Goal: Task Accomplishment & Management: Manage account settings

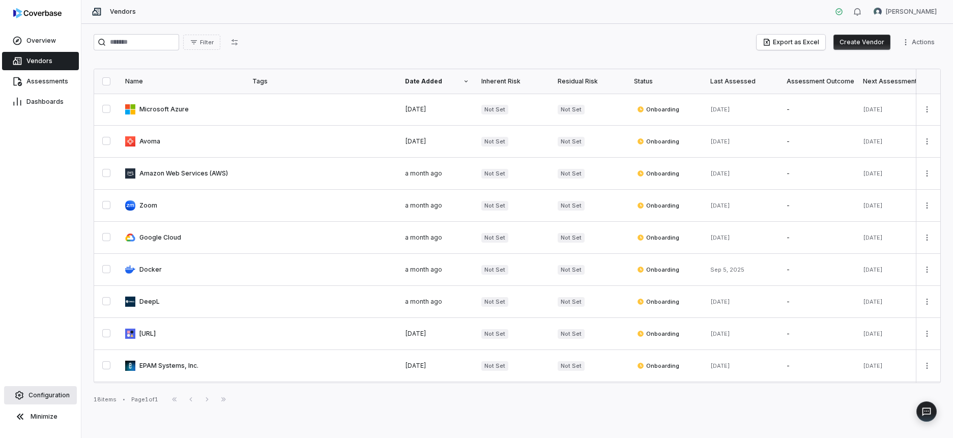
scroll to position [288, 0]
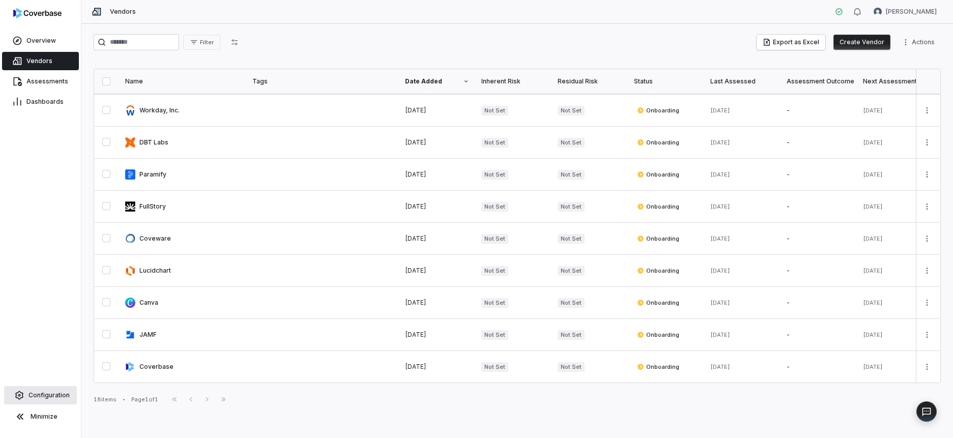
click at [58, 391] on span "Configuration" at bounding box center [49, 395] width 41 height 8
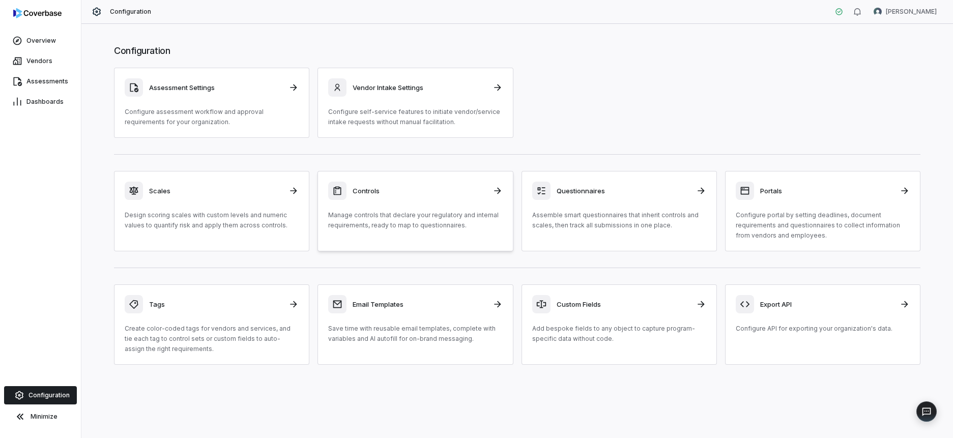
click at [457, 188] on h3 "Controls" at bounding box center [419, 190] width 133 height 9
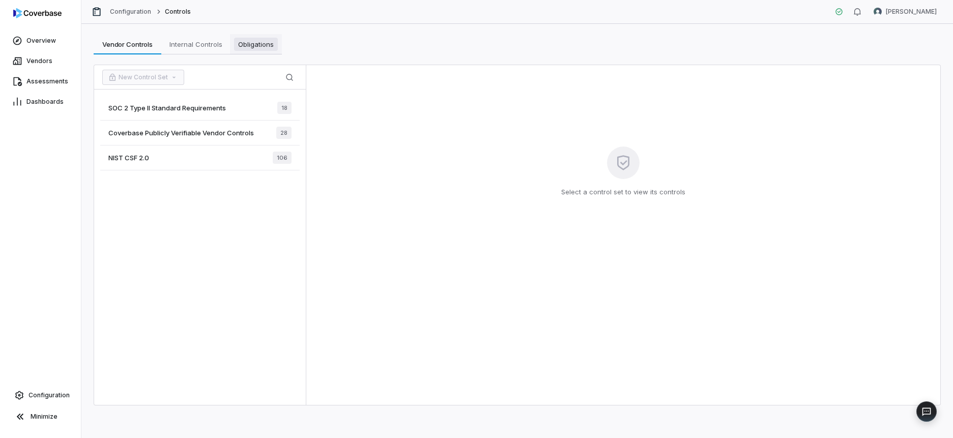
click at [240, 41] on span "Obligations" at bounding box center [256, 44] width 44 height 13
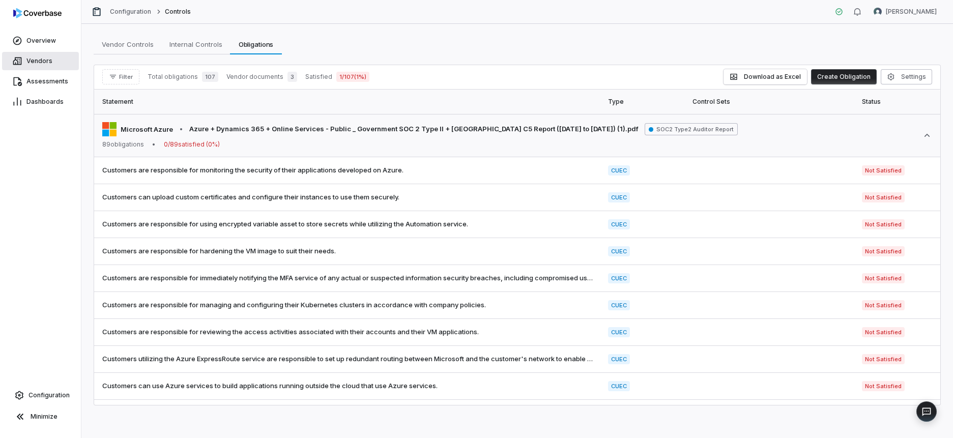
click at [37, 59] on span "Vendors" at bounding box center [39, 61] width 26 height 8
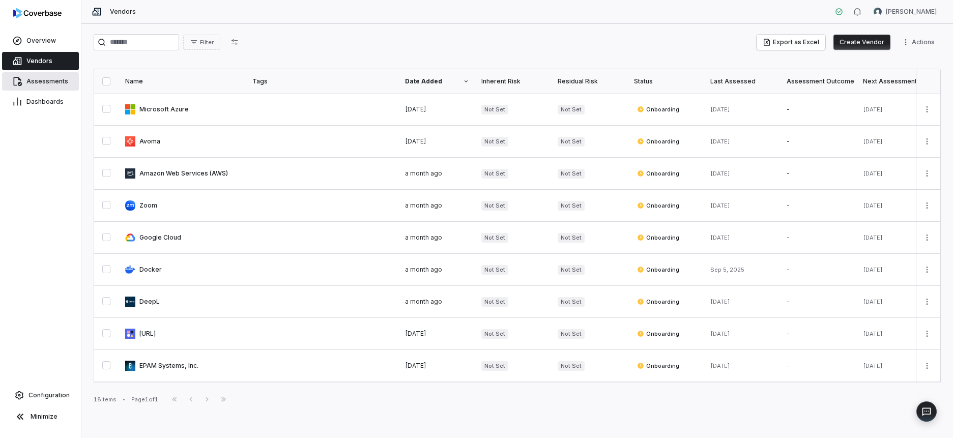
click at [51, 80] on span "Assessments" at bounding box center [47, 81] width 42 height 8
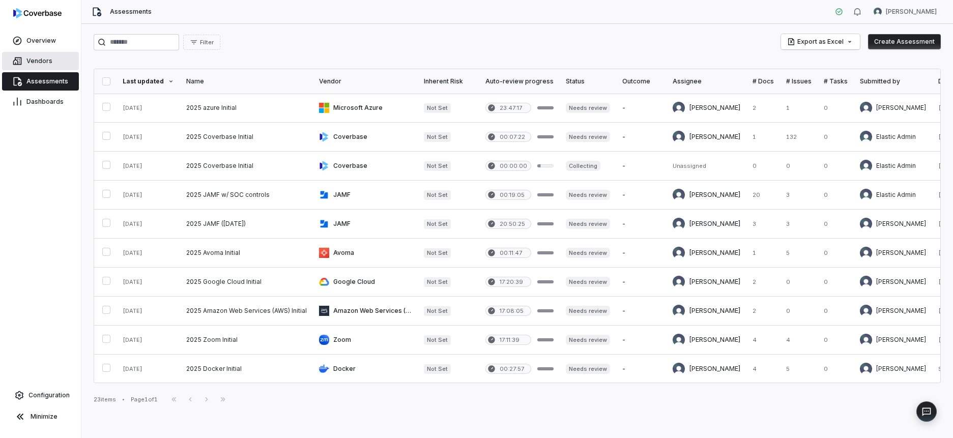
click at [48, 55] on link "Vendors" at bounding box center [40, 61] width 77 height 18
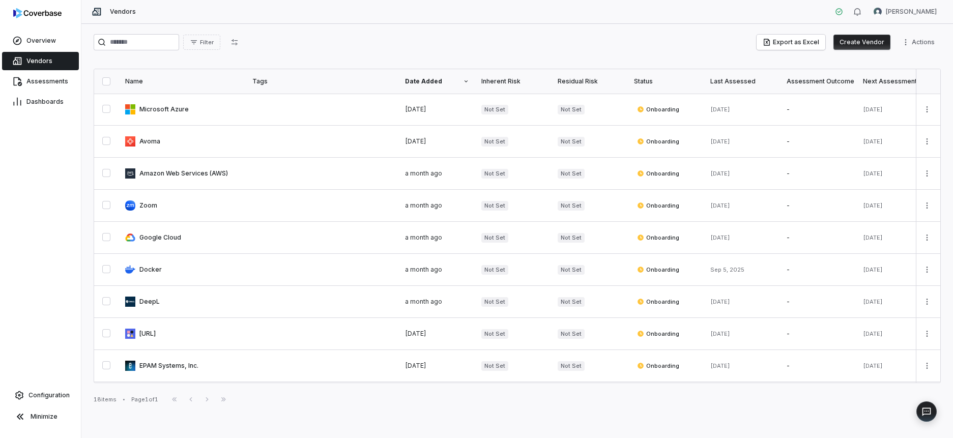
click at [868, 40] on button "Create Vendor" at bounding box center [862, 42] width 57 height 15
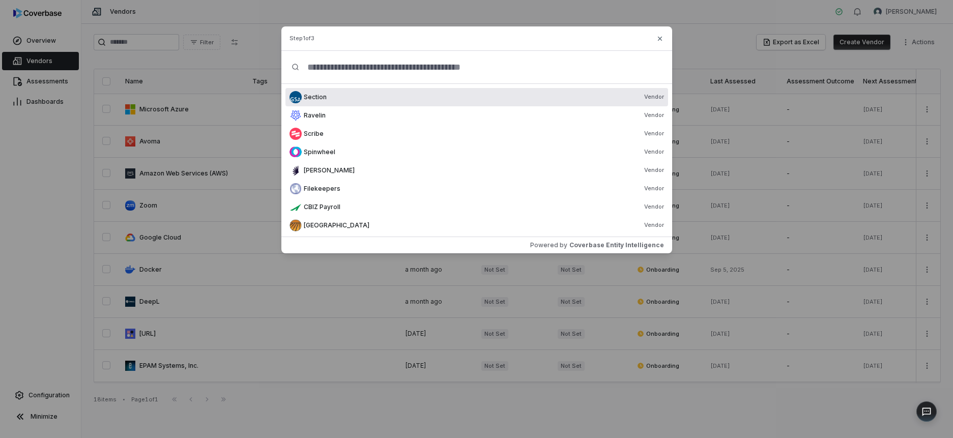
click at [432, 70] on input "text" at bounding box center [480, 67] width 362 height 33
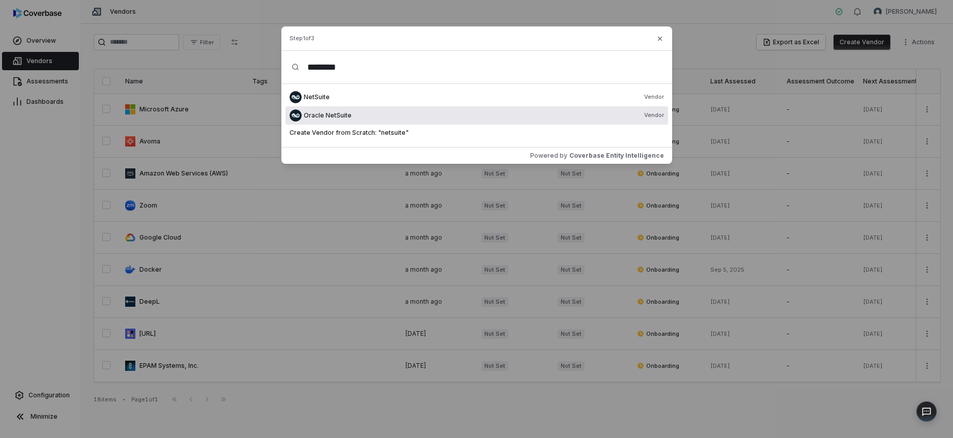
type input "********"
click at [406, 117] on div "Oracle NetSuite Vendor" at bounding box center [484, 115] width 360 height 8
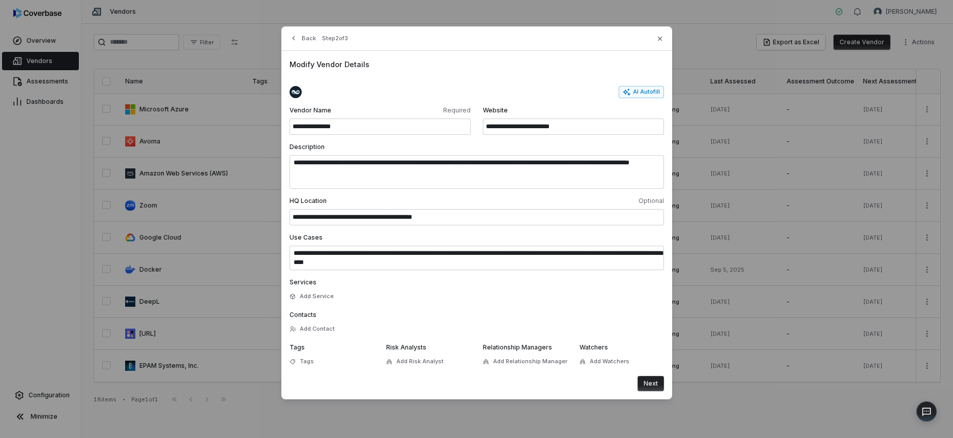
click at [659, 383] on button "Next" at bounding box center [651, 383] width 26 height 15
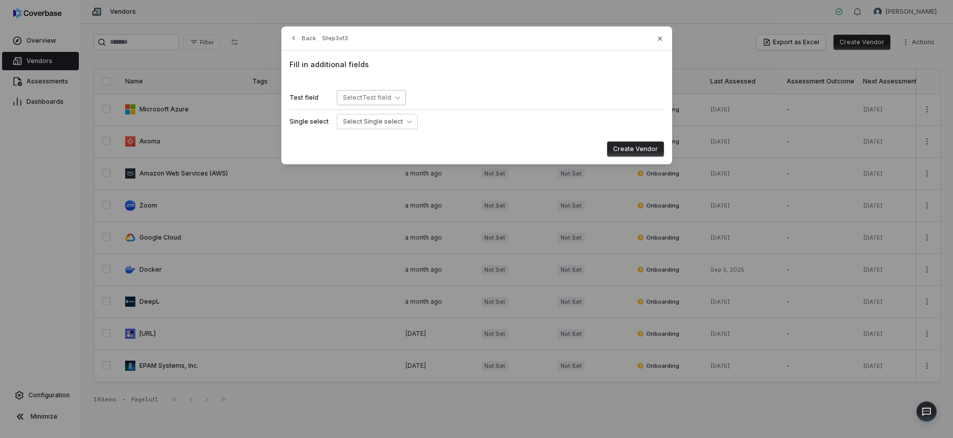
click at [381, 94] on span "Select Test field" at bounding box center [367, 98] width 48 height 8
click at [381, 116] on body "Overview Vendors Assessments Dashboards Configuration Minimize Vendors Victoria…" at bounding box center [476, 219] width 953 height 438
click at [464, 102] on div "Create Vendor Back Step 3 of 3 Fill in additional fields Test field Select Test…" at bounding box center [476, 95] width 953 height 191
click at [634, 146] on button "Create Vendor" at bounding box center [635, 149] width 57 height 15
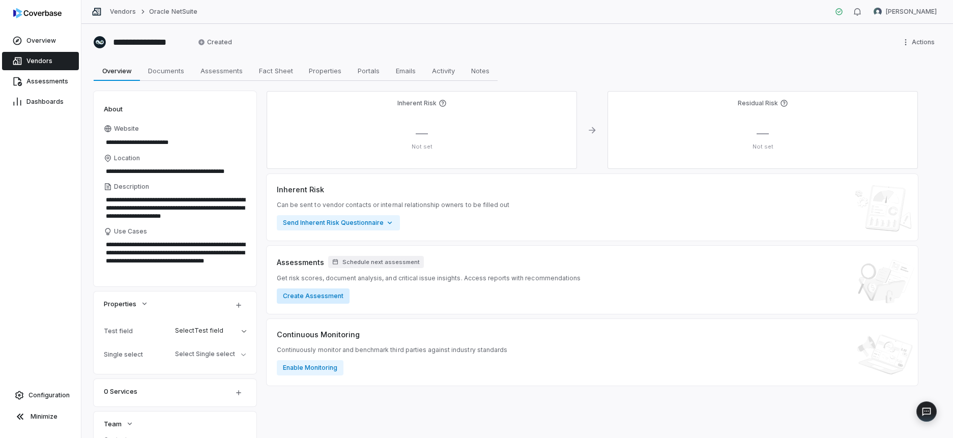
click at [313, 292] on button "Create Assessment" at bounding box center [313, 296] width 73 height 15
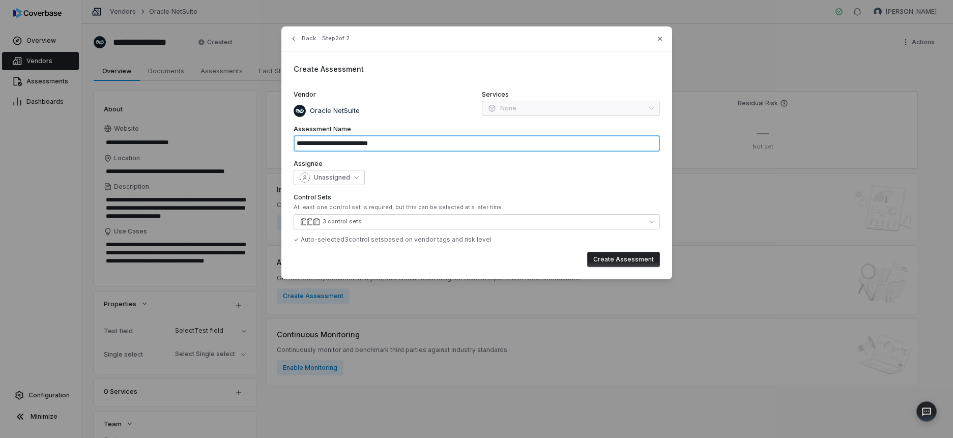
click at [380, 140] on input "**********" at bounding box center [477, 143] width 367 height 16
click at [348, 175] on span "Unassigned" at bounding box center [332, 178] width 36 height 8
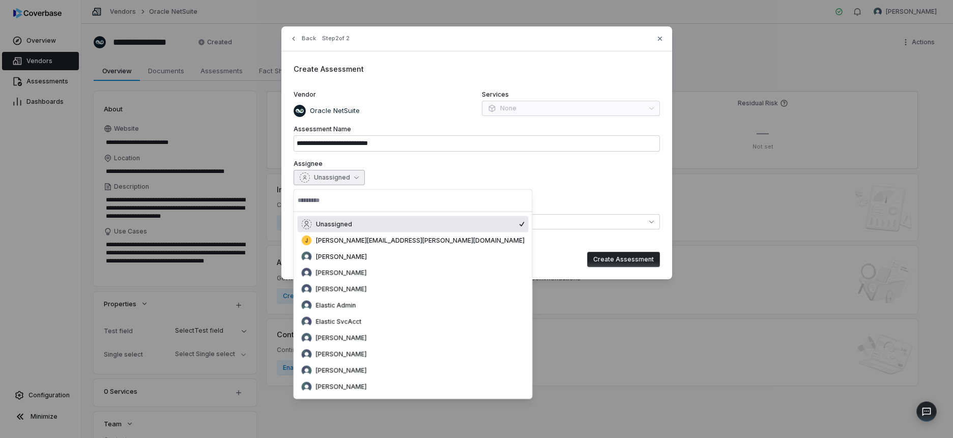
click at [348, 175] on span "Unassigned" at bounding box center [332, 178] width 36 height 8
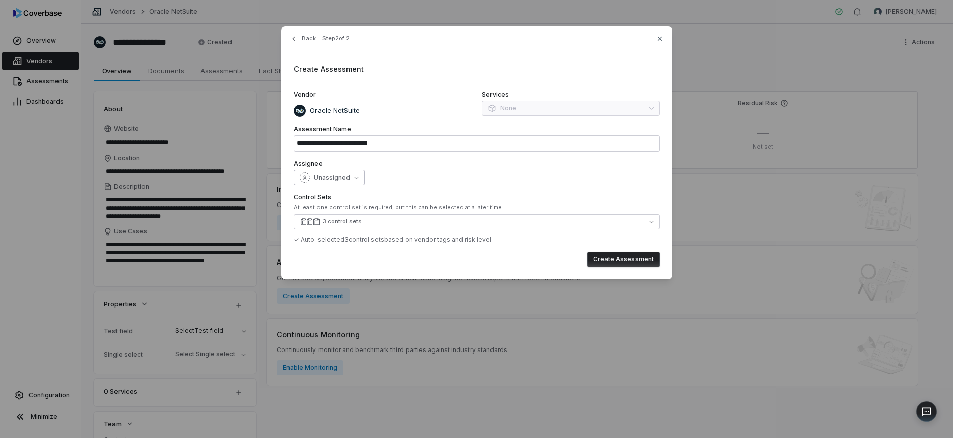
click at [331, 180] on span "Unassigned" at bounding box center [332, 178] width 36 height 8
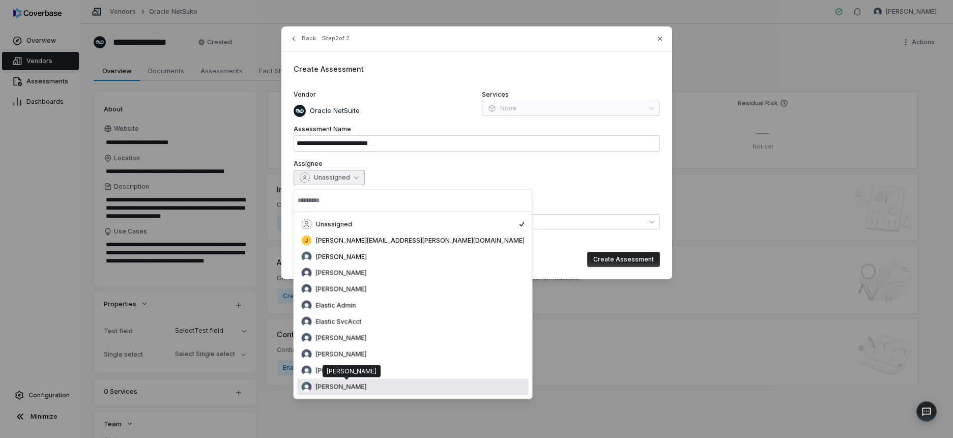
click at [329, 385] on span "[PERSON_NAME]" at bounding box center [341, 387] width 51 height 8
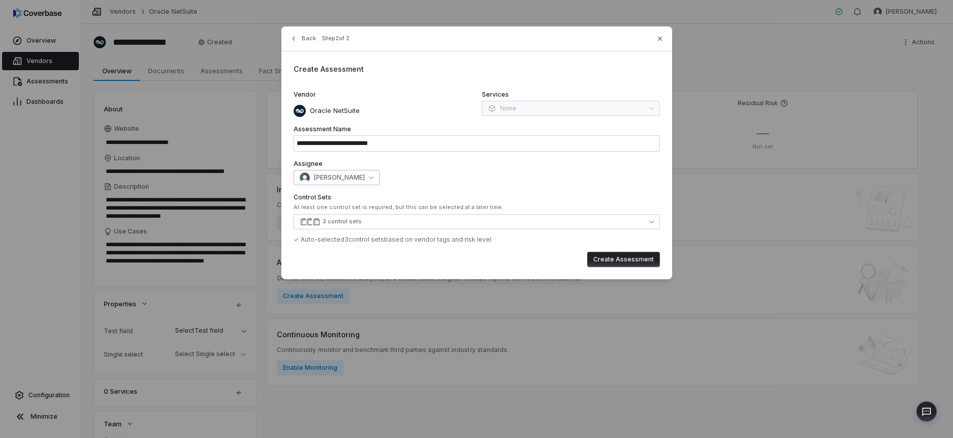
click at [332, 172] on button "[PERSON_NAME]" at bounding box center [337, 177] width 86 height 15
click at [487, 180] on div "[PERSON_NAME]" at bounding box center [477, 177] width 367 height 15
click at [443, 219] on button "3 control sets" at bounding box center [477, 221] width 367 height 15
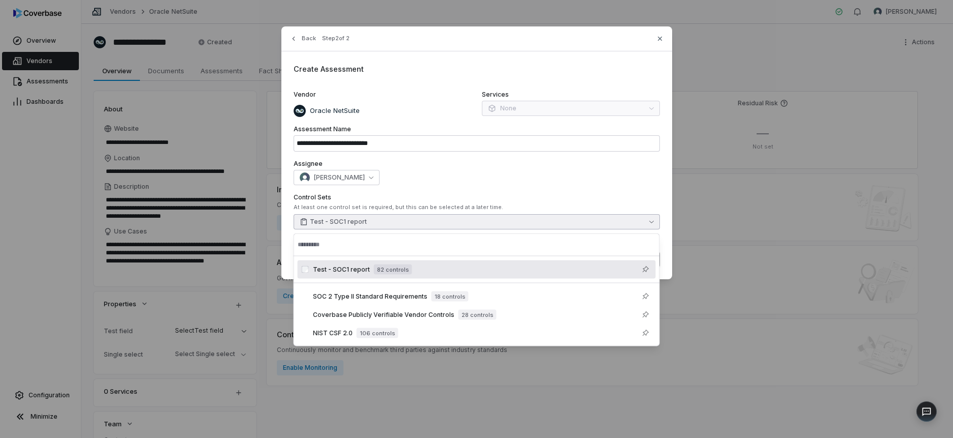
click at [500, 170] on div "[PERSON_NAME]" at bounding box center [477, 177] width 367 height 15
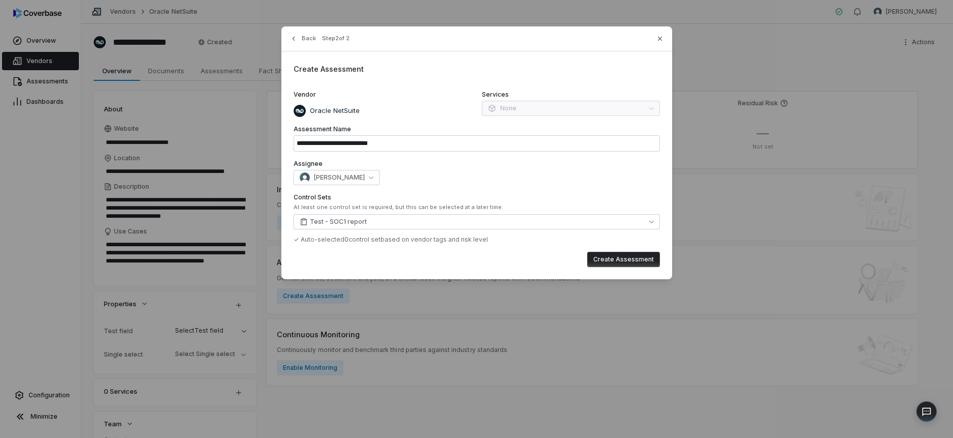
click at [603, 255] on button "Create Assessment" at bounding box center [623, 259] width 73 height 15
type input "**********"
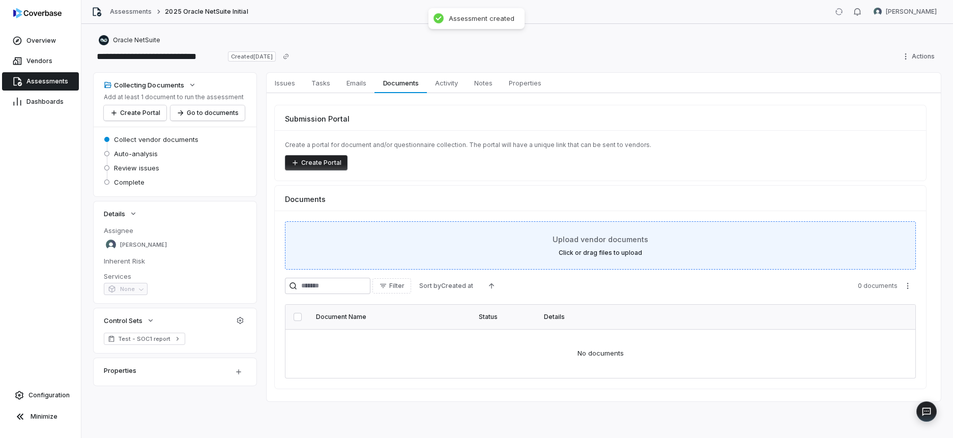
click at [565, 244] on span "Upload vendor documents" at bounding box center [601, 239] width 96 height 11
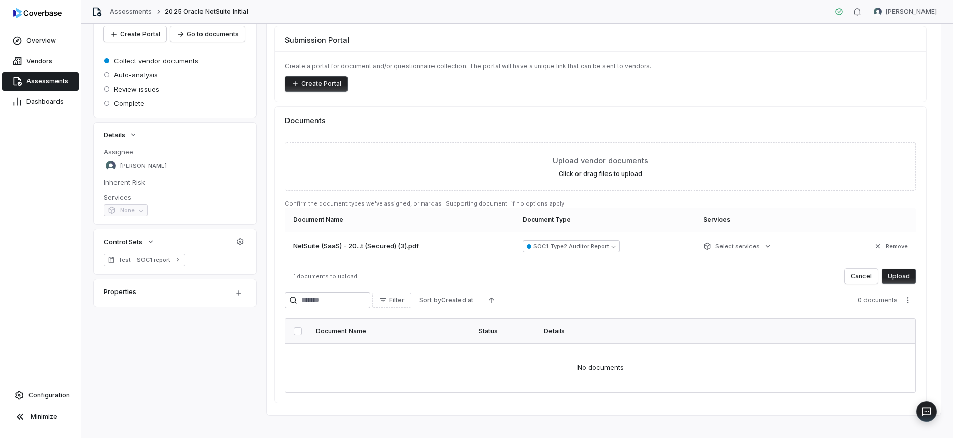
scroll to position [80, 0]
click at [896, 277] on button "Upload" at bounding box center [899, 274] width 34 height 15
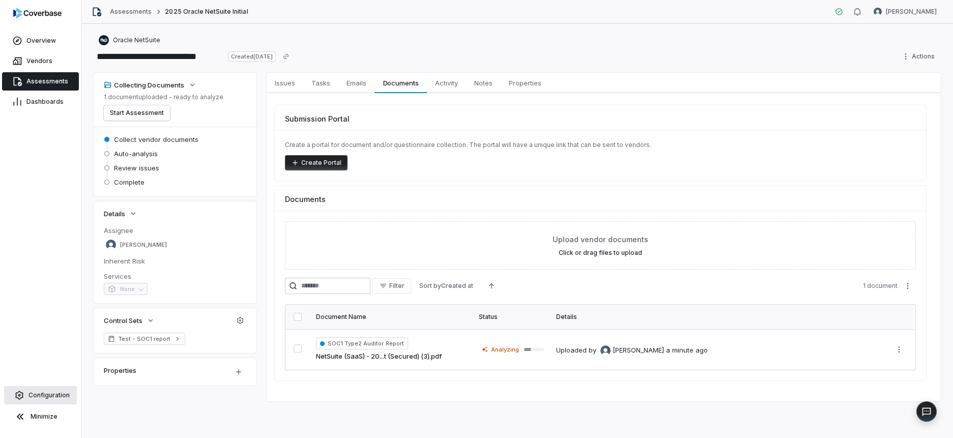
click at [33, 397] on span "Configuration" at bounding box center [49, 395] width 41 height 8
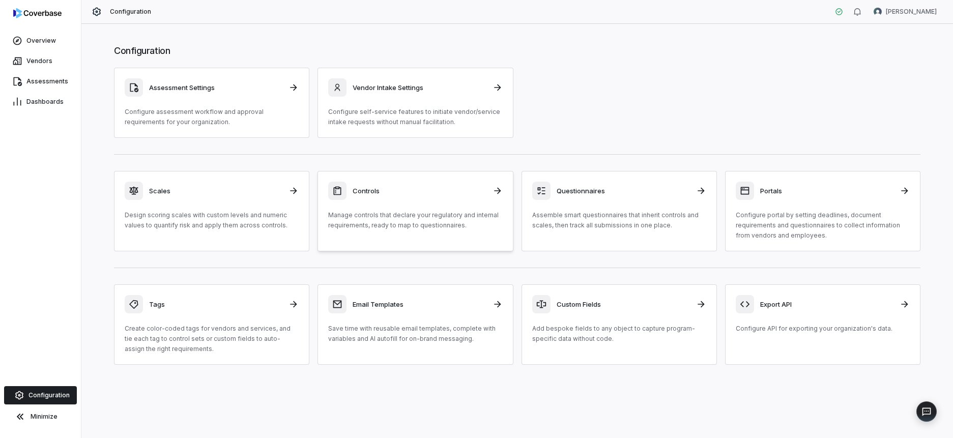
click at [405, 176] on link "Controls Manage controls that declare your regulatory and internal requirements…" at bounding box center [415, 211] width 195 height 80
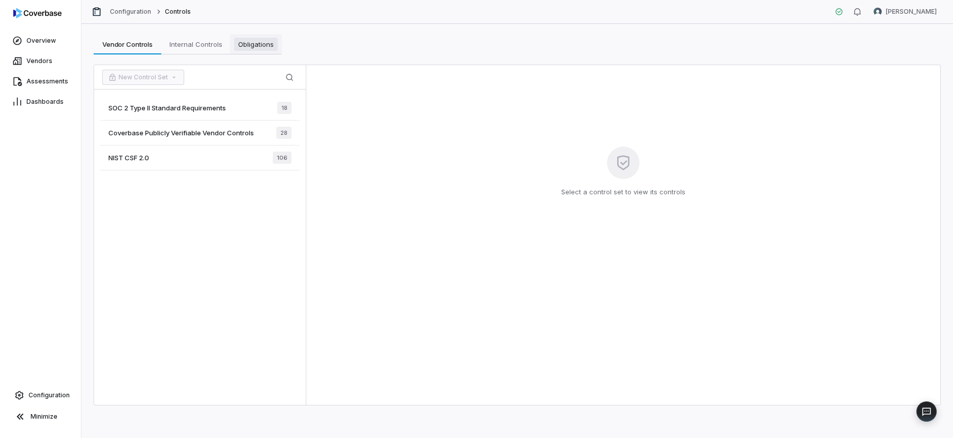
click at [243, 40] on span "Obligations" at bounding box center [256, 44] width 44 height 13
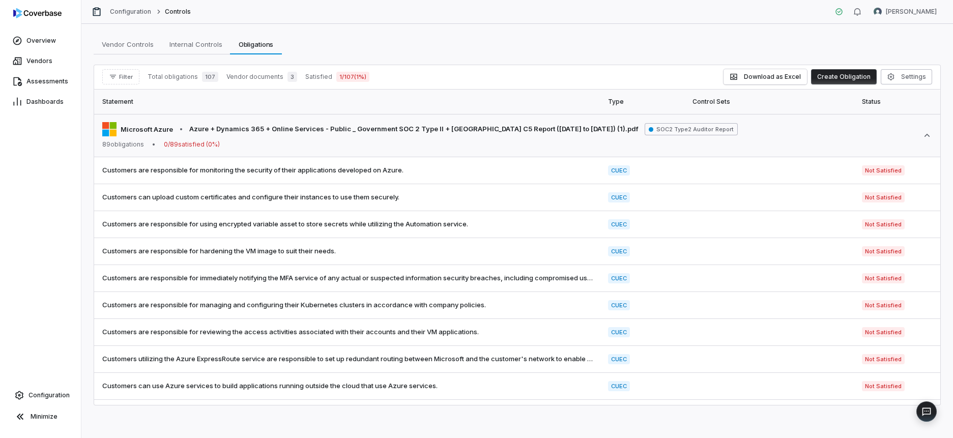
click at [826, 75] on button "Create Obligation" at bounding box center [844, 76] width 66 height 15
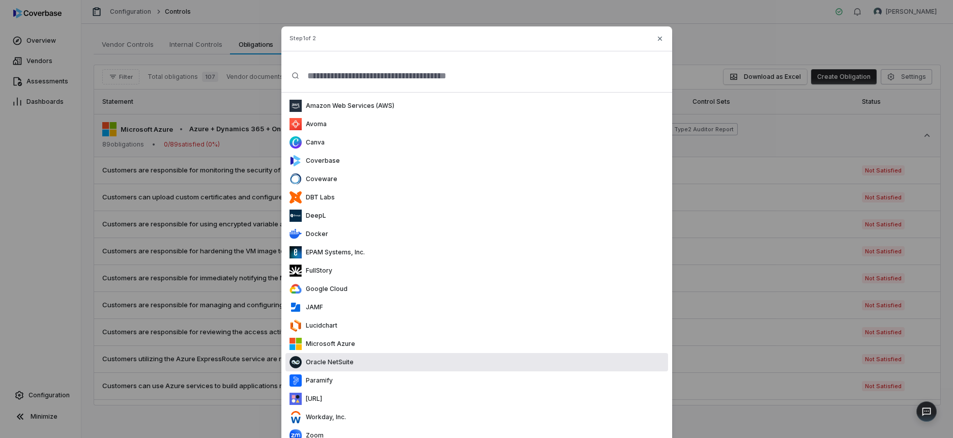
click at [356, 362] on div "Oracle NetSuite" at bounding box center [477, 362] width 383 height 18
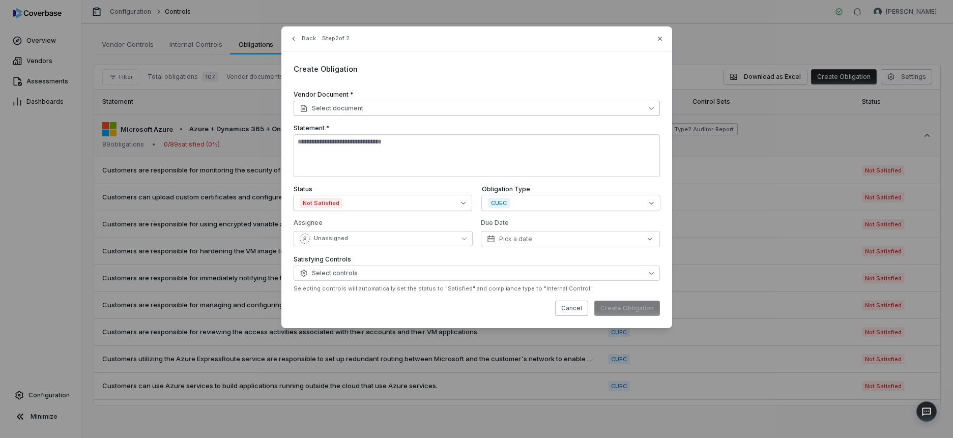
click at [332, 106] on span "Select document" at bounding box center [332, 108] width 64 height 8
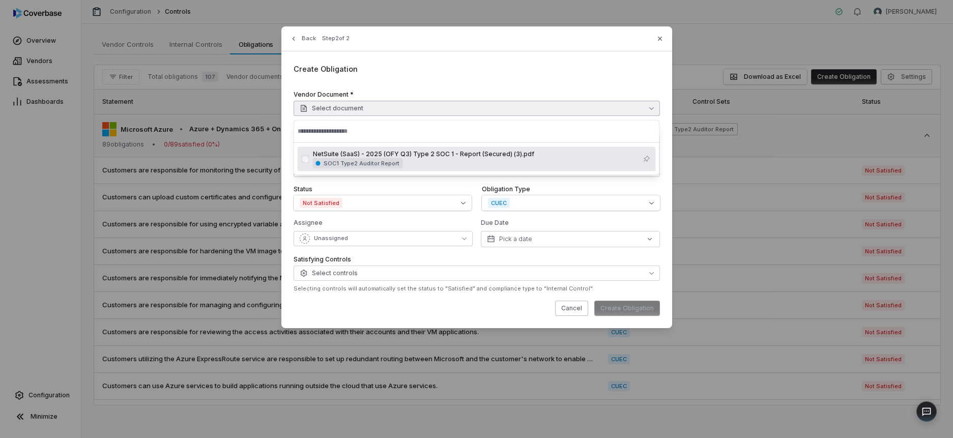
click at [356, 154] on div "NetSuite (SaaS) - 2025 (OFY Q3) Type 2 SOC 1 - Report (Secured) (3).pdf" at bounding box center [475, 154] width 325 height 8
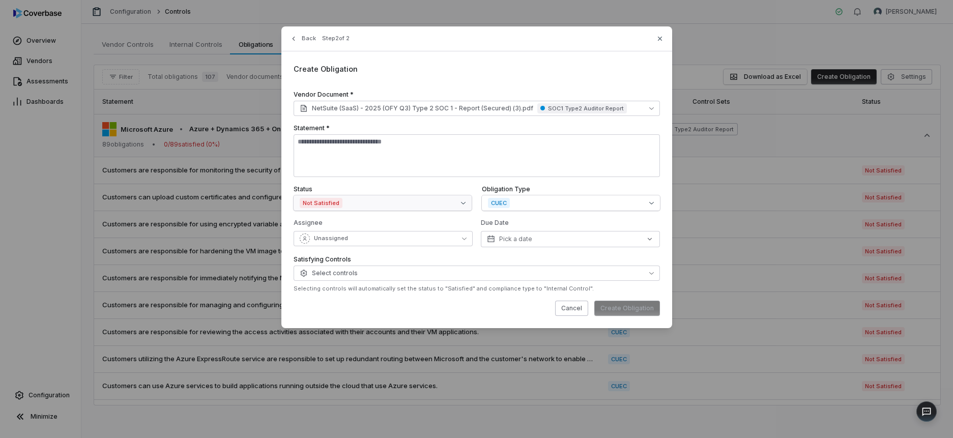
click at [357, 205] on button "Not Satisfied" at bounding box center [383, 202] width 178 height 15
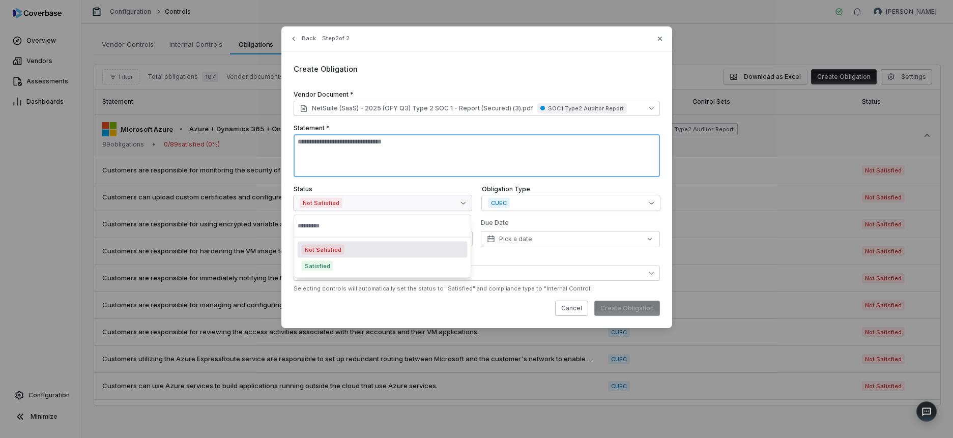
click at [402, 156] on textarea at bounding box center [477, 155] width 367 height 43
click at [389, 156] on textarea at bounding box center [477, 155] width 367 height 43
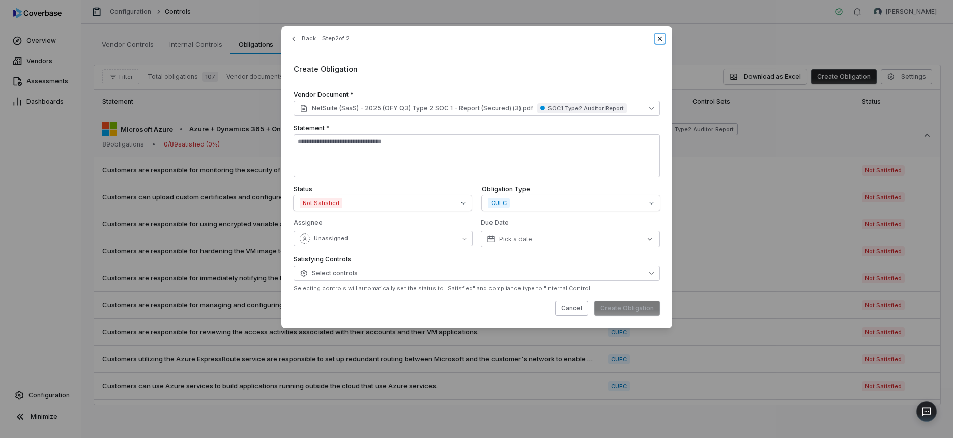
click at [663, 40] on icon "button" at bounding box center [660, 39] width 8 height 8
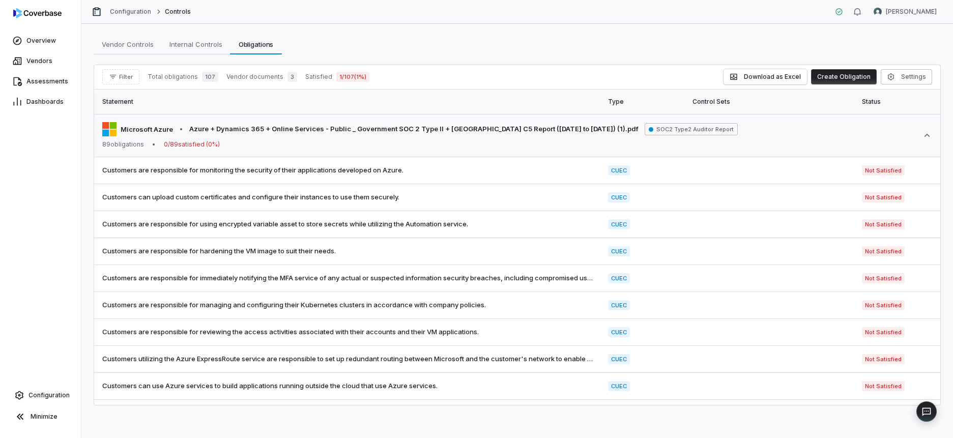
click at [246, 78] on span "Vendor documents" at bounding box center [255, 77] width 57 height 8
drag, startPoint x: 105, startPoint y: 86, endPoint x: 111, endPoint y: 82, distance: 6.8
click at [105, 86] on div "Filter Total obligations 107 Vendor documents 3 Satisfied 1 / 107 ( 1 %) Downlo…" at bounding box center [517, 77] width 847 height 24
click at [113, 80] on icon "button" at bounding box center [113, 77] width 8 height 8
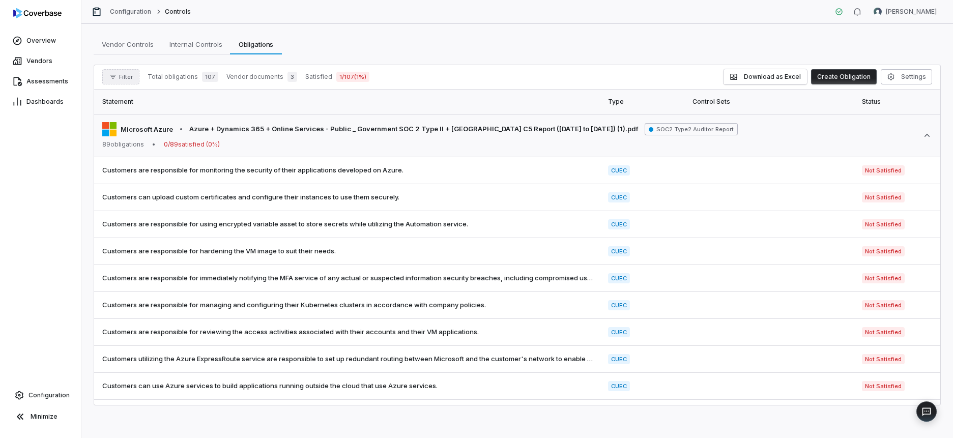
click at [113, 80] on icon "button" at bounding box center [113, 77] width 8 height 8
click at [129, 123] on div "Vendors" at bounding box center [155, 124] width 98 height 16
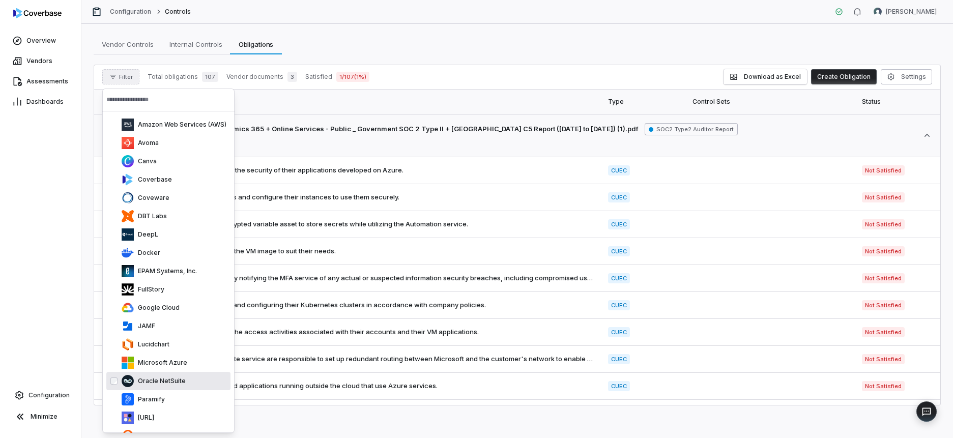
click at [158, 378] on p "Oracle NetSuite" at bounding box center [160, 381] width 52 height 8
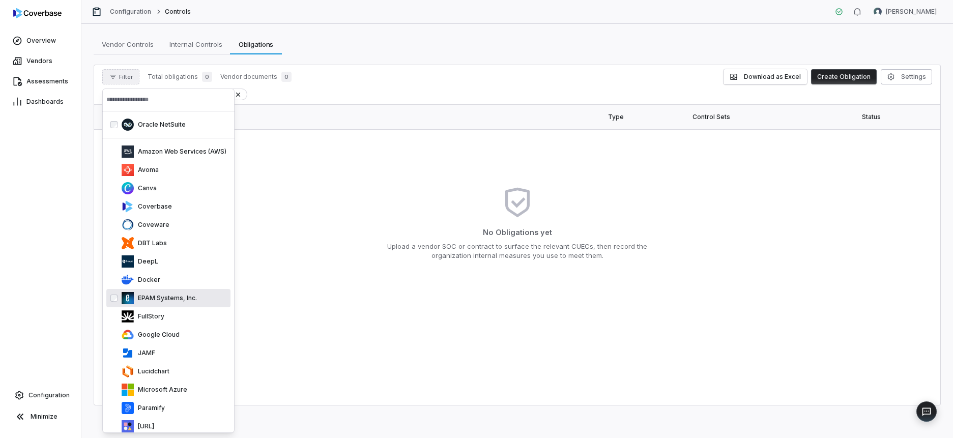
click at [393, 95] on div "Vendors include Oracle NetSuite" at bounding box center [517, 95] width 830 height 12
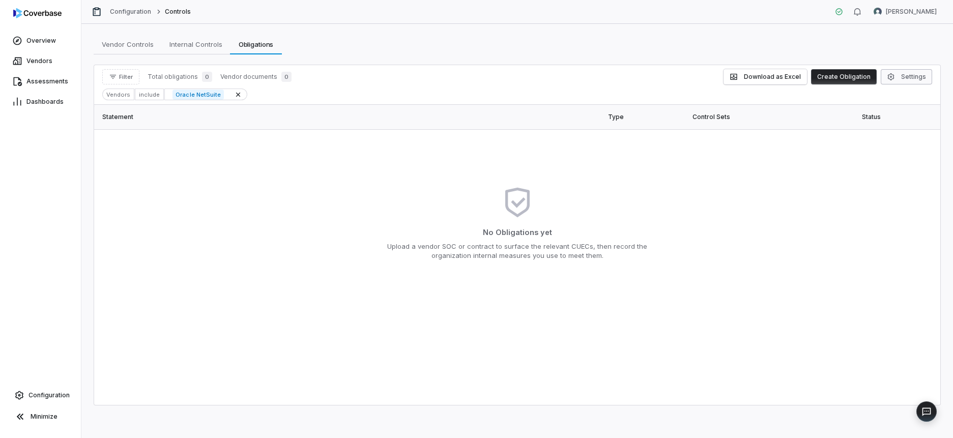
click at [898, 77] on button "Settings" at bounding box center [906, 76] width 51 height 15
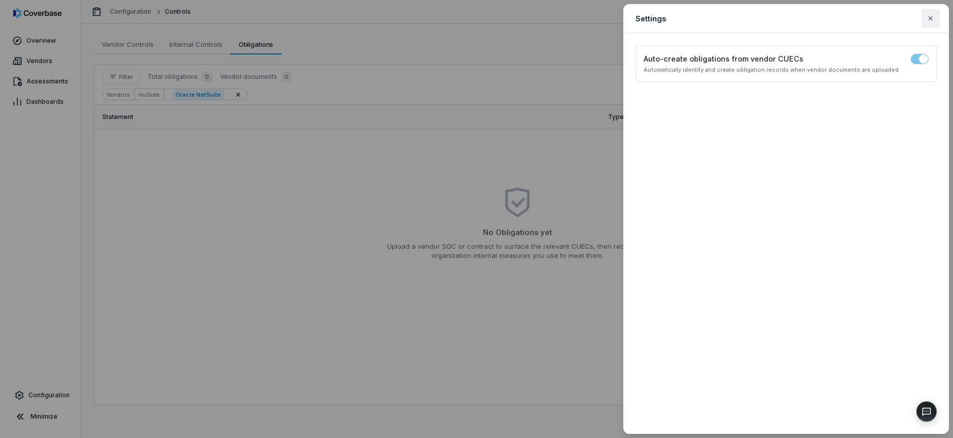
click at [929, 18] on icon "button" at bounding box center [931, 18] width 8 height 8
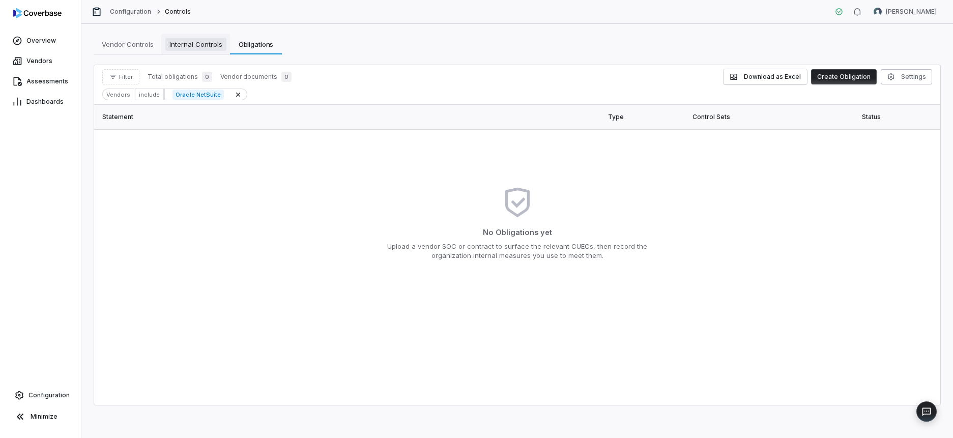
click at [197, 51] on link "Internal Controls Internal Controls" at bounding box center [195, 44] width 69 height 20
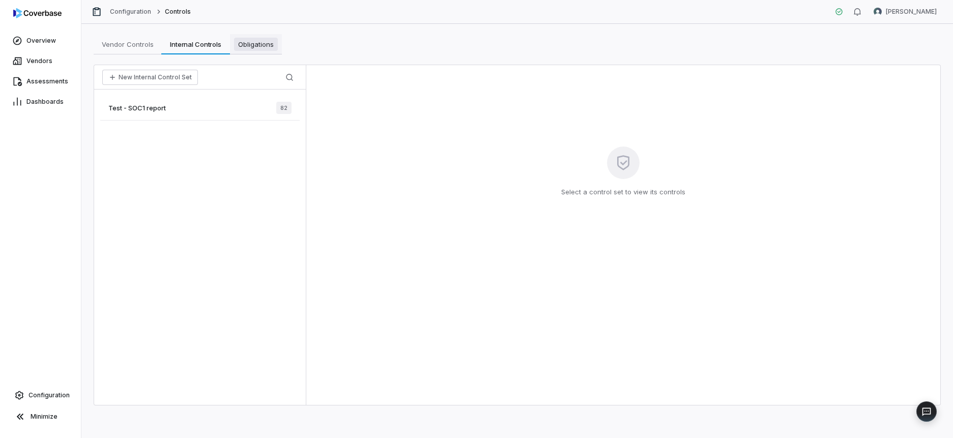
click at [256, 47] on span "Obligations" at bounding box center [256, 44] width 44 height 13
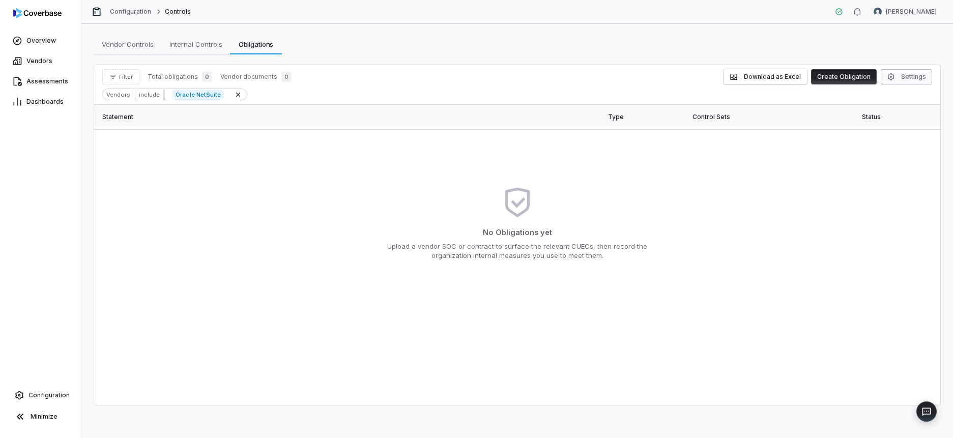
click at [888, 74] on icon "button" at bounding box center [891, 77] width 8 height 8
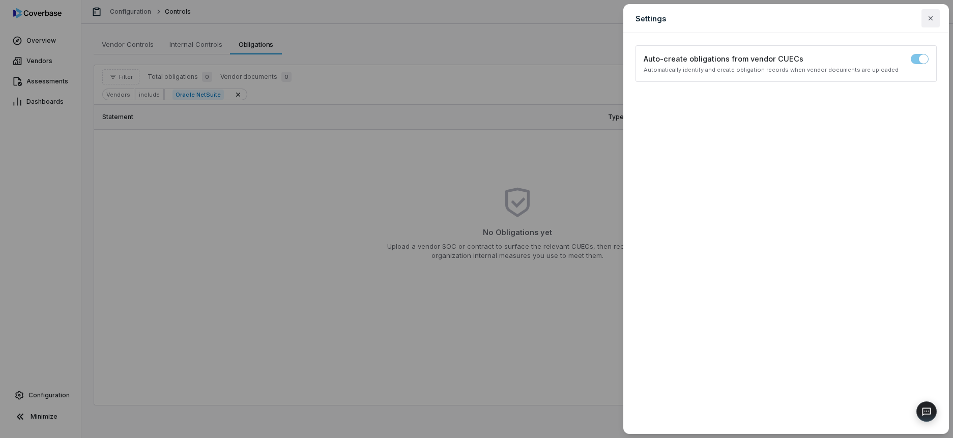
click at [932, 15] on icon "button" at bounding box center [931, 18] width 8 height 8
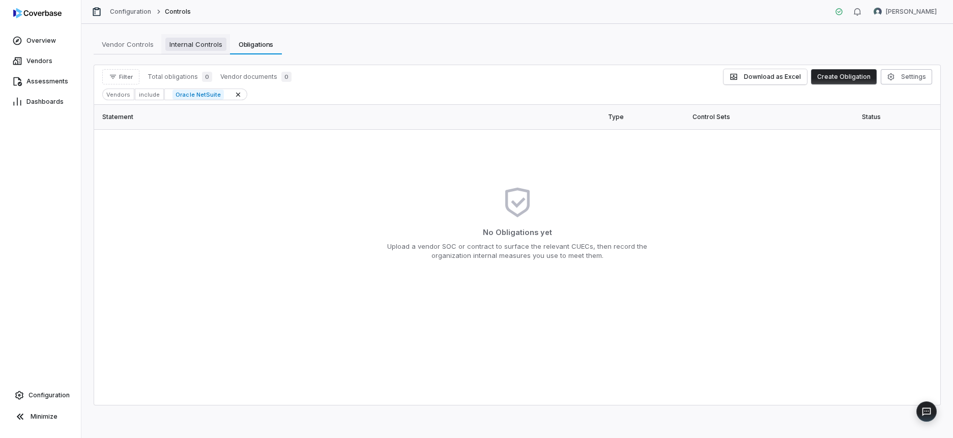
click at [191, 48] on span "Internal Controls" at bounding box center [195, 44] width 61 height 13
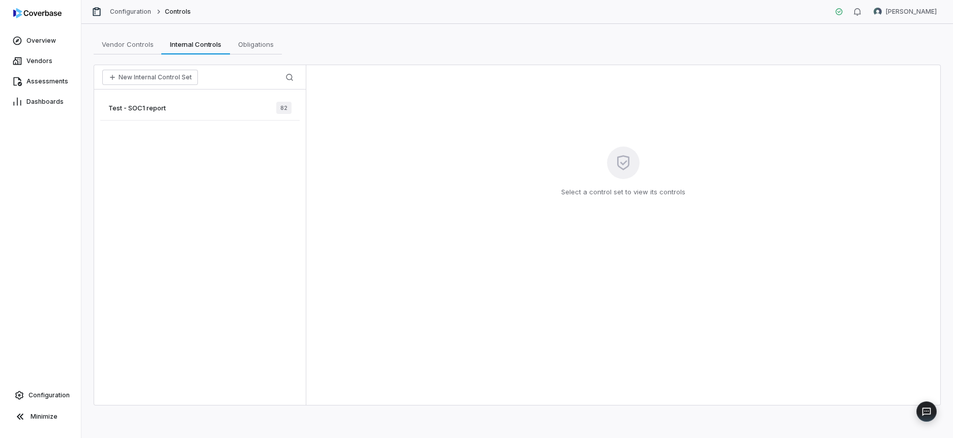
click at [186, 110] on div "Test - SOC1 report 82" at bounding box center [200, 108] width 200 height 25
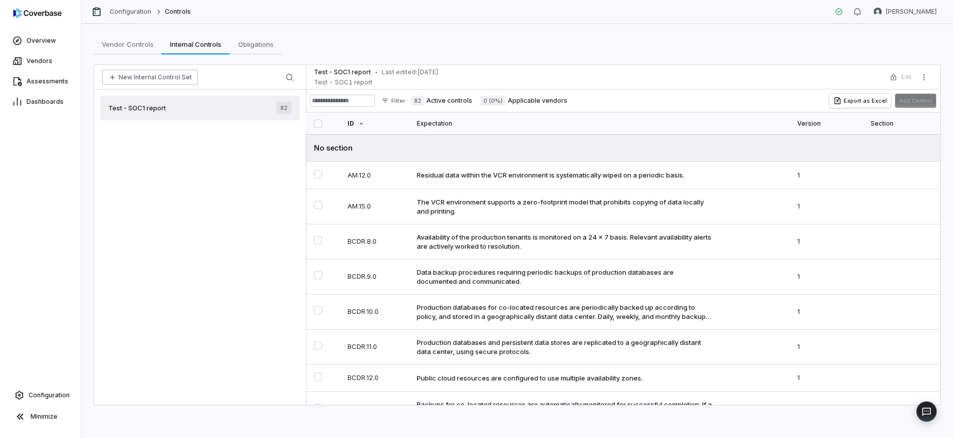
click at [146, 80] on button "New Internal Control Set" at bounding box center [150, 77] width 96 height 15
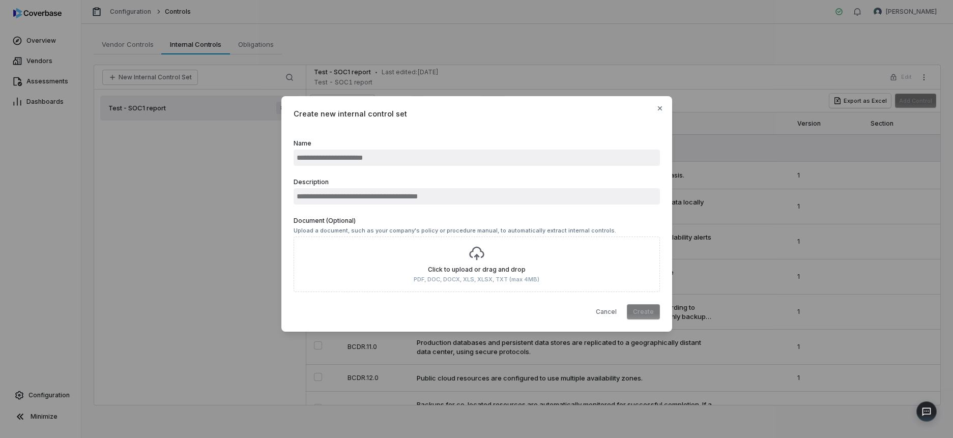
click at [335, 154] on input "Name" at bounding box center [477, 158] width 367 height 16
click at [328, 156] on input "Name" at bounding box center [477, 158] width 367 height 16
type input "**********"
click at [348, 199] on input "Description" at bounding box center [477, 196] width 367 height 16
type input "**********"
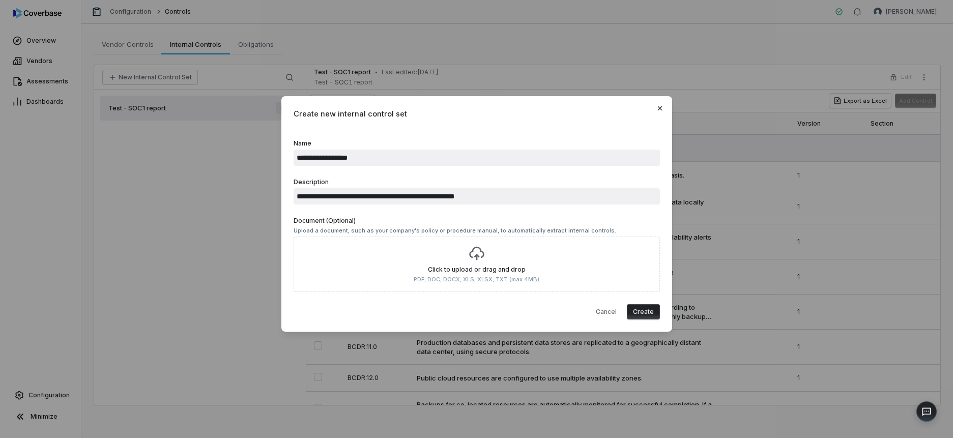
click at [657, 106] on icon "button" at bounding box center [660, 108] width 8 height 8
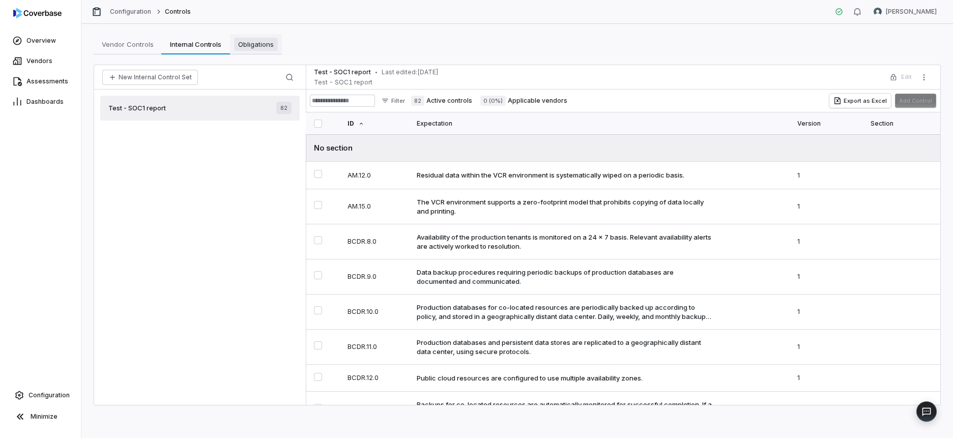
click at [250, 47] on span "Obligations" at bounding box center [256, 44] width 44 height 13
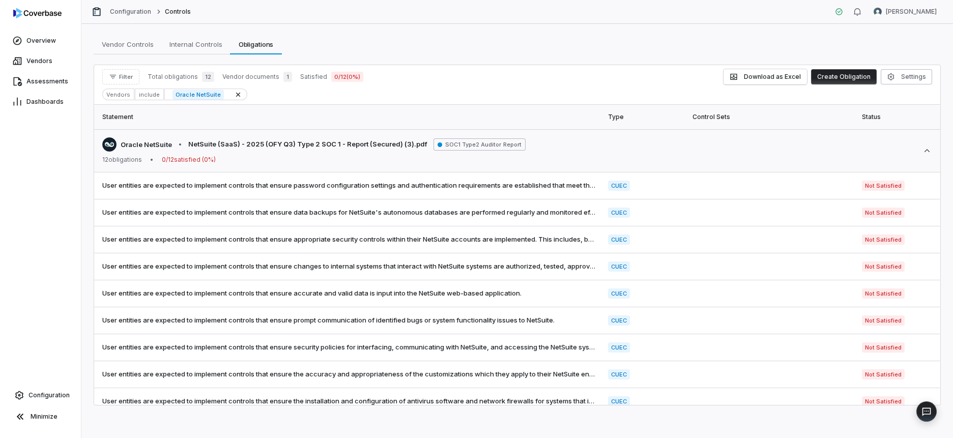
click at [252, 77] on span "Vendor documents" at bounding box center [250, 77] width 57 height 8
click at [260, 76] on span "Vendor documents" at bounding box center [250, 77] width 57 height 8
click at [284, 76] on span "1" at bounding box center [288, 77] width 9 height 10
click at [235, 76] on span "Vendor documents" at bounding box center [250, 77] width 57 height 8
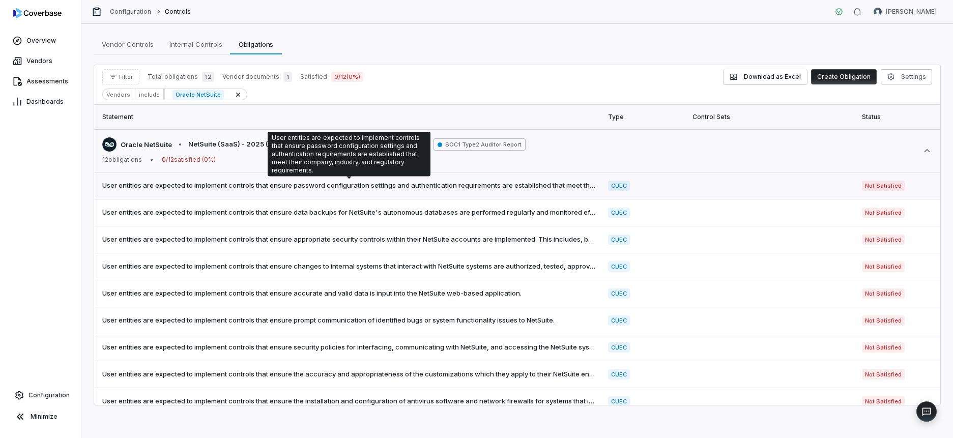
click at [273, 182] on span "User entities are expected to implement controls that ensure password configura…" at bounding box center [349, 186] width 494 height 10
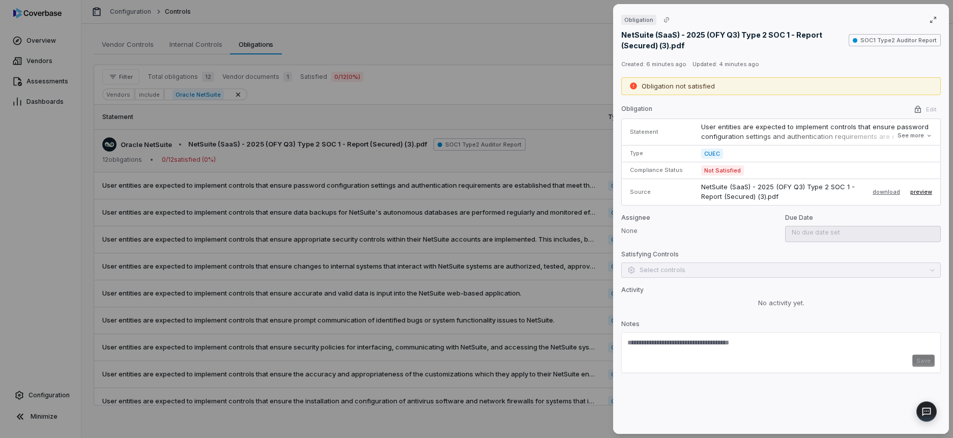
click at [919, 196] on button "preview" at bounding box center [922, 192] width 22 height 12
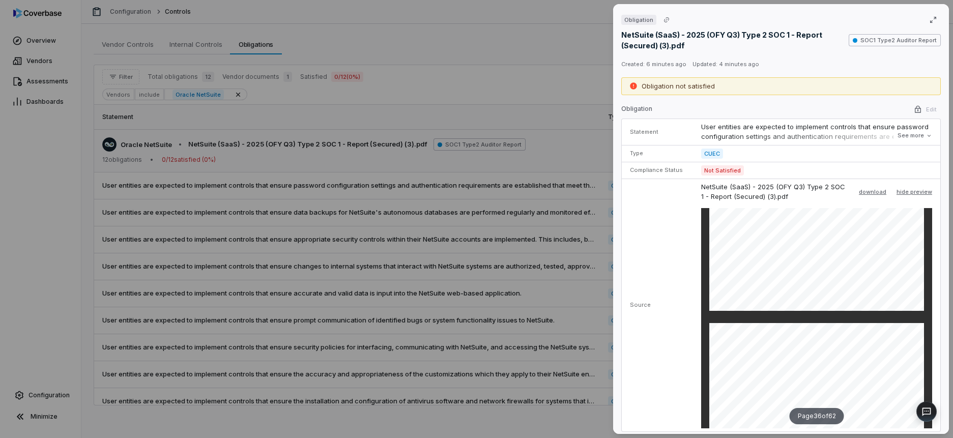
scroll to position [10048, 0]
click at [510, 286] on div "Obligation NetSuite (SaaS) - 2025 (OFY Q3) Type 2 SOC 1 - Report (Secured) (3).…" at bounding box center [476, 219] width 953 height 438
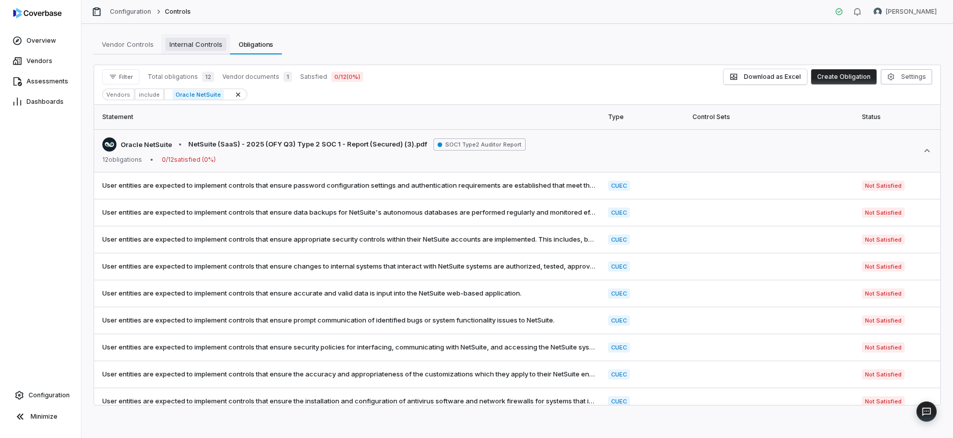
click at [190, 43] on span "Internal Controls" at bounding box center [195, 44] width 61 height 13
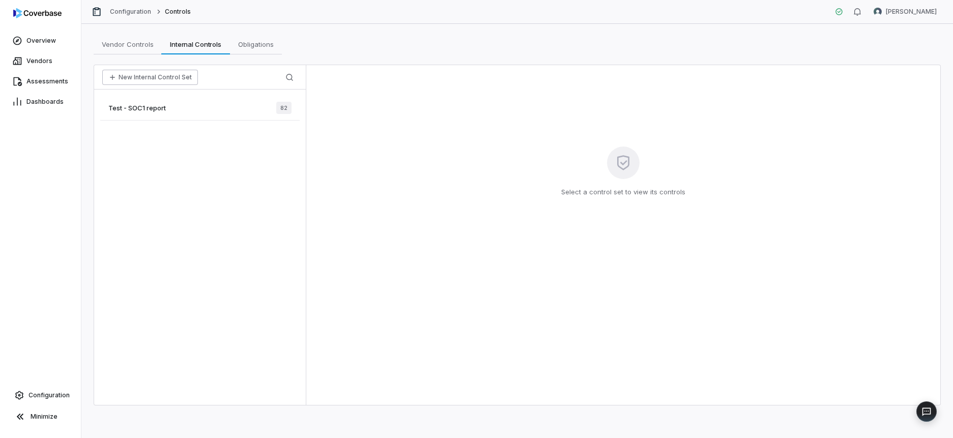
click at [154, 77] on button "New Internal Control Set" at bounding box center [150, 77] width 96 height 15
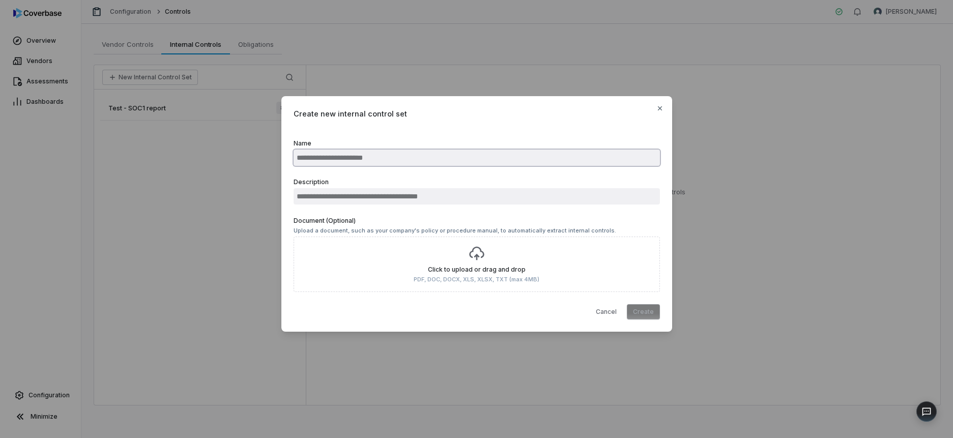
click at [347, 156] on input "Name" at bounding box center [477, 158] width 367 height 16
type input "**********"
click at [361, 197] on input "Description" at bounding box center [477, 196] width 367 height 16
type input "*"
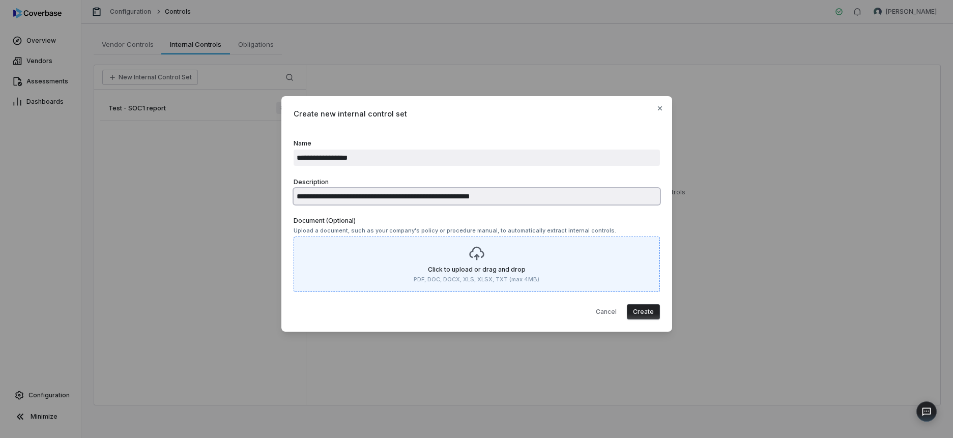
type input "**********"
click at [454, 264] on div "Click to upload or drag and drop PDF, DOC, DOCX, XLS, XLSX, TXT (max 4MB)" at bounding box center [476, 264] width 349 height 38
click at [0, 0] on input "Document (Optional) Upload a document, such as your company's policy or procedu…" at bounding box center [0, 0] width 0 height 0
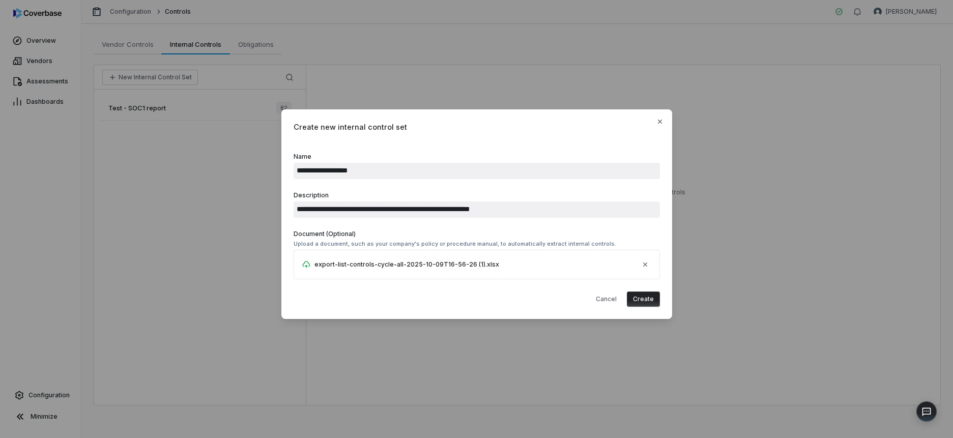
click at [635, 298] on button "Create" at bounding box center [643, 299] width 33 height 15
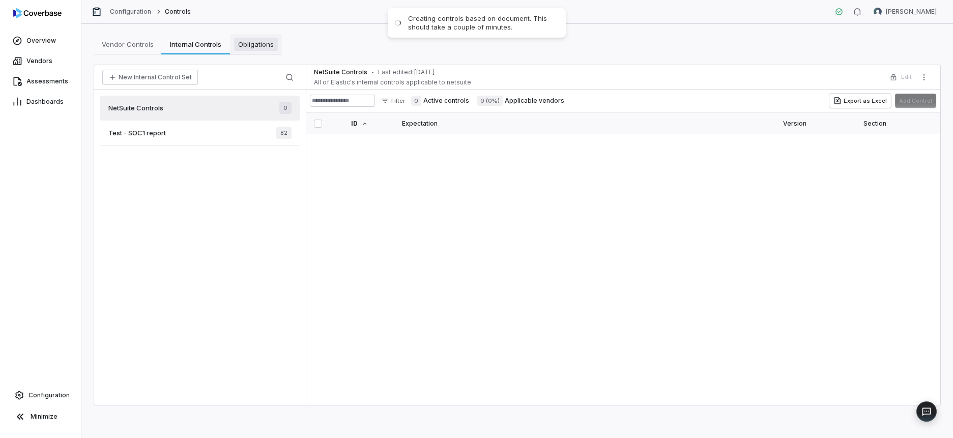
click at [261, 43] on span "Obligations" at bounding box center [256, 44] width 44 height 13
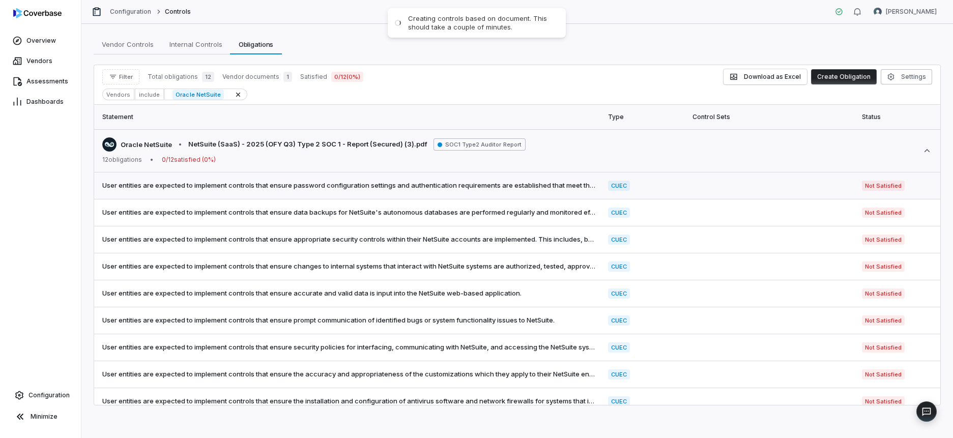
click at [335, 186] on span "User entities are expected to implement controls that ensure password configura…" at bounding box center [349, 186] width 494 height 10
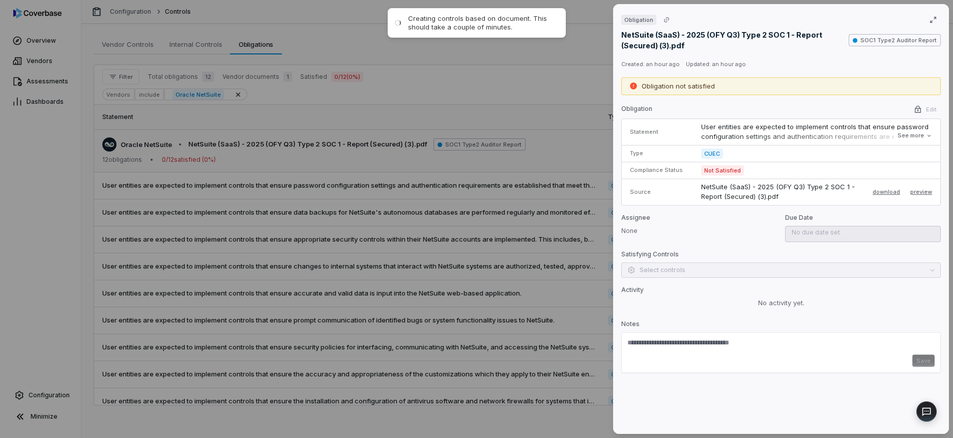
click at [690, 267] on div "Satisfying Controls Select controls" at bounding box center [782, 263] width 320 height 27
click at [548, 74] on div "Obligation NetSuite (SaaS) - 2025 (OFY Q3) Type 2 SOC 1 - Report (Secured) (3).…" at bounding box center [476, 219] width 953 height 438
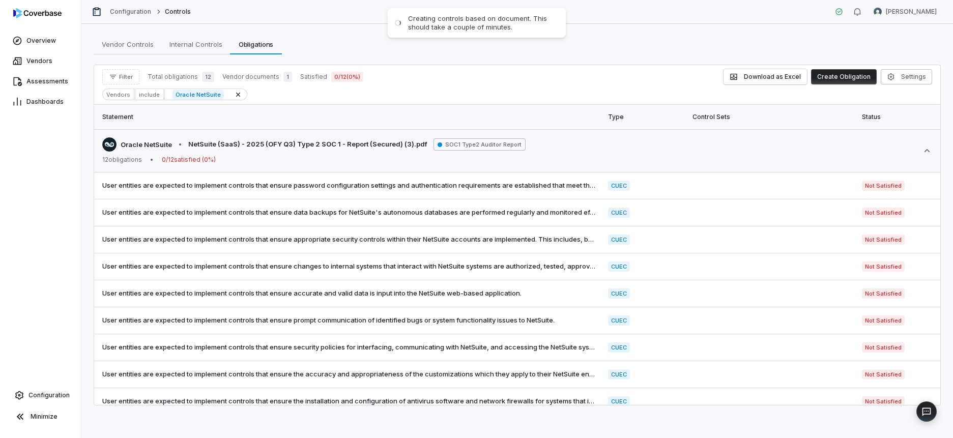
click at [457, 24] on div "Creating controls based on document. This should take a couple of minutes." at bounding box center [482, 22] width 148 height 17
click at [212, 40] on span "Internal Controls" at bounding box center [195, 44] width 61 height 13
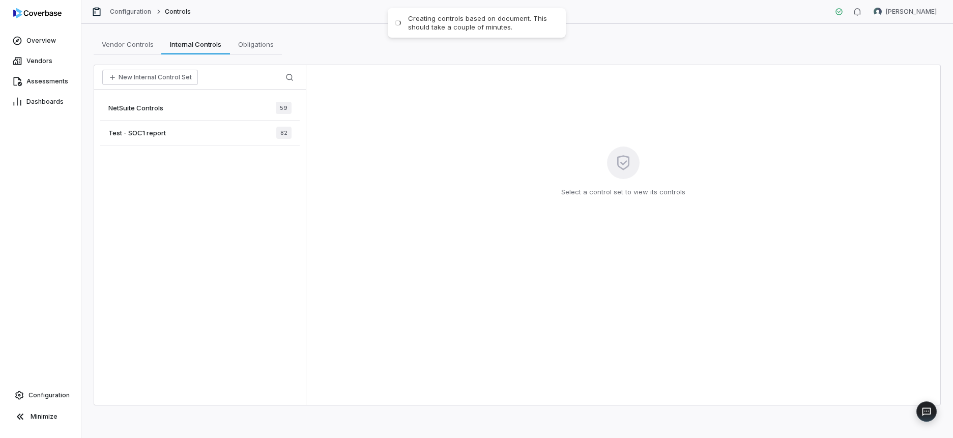
click at [175, 105] on div "NetSuite Controls 59" at bounding box center [200, 108] width 200 height 25
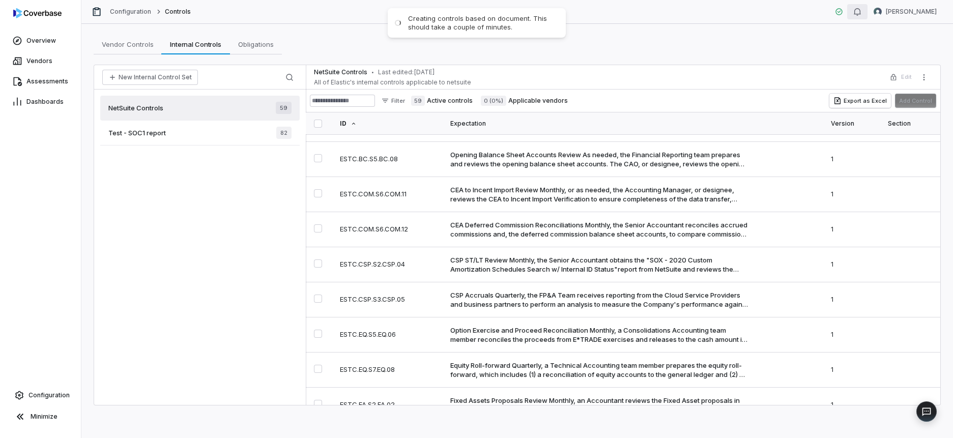
scroll to position [629, 0]
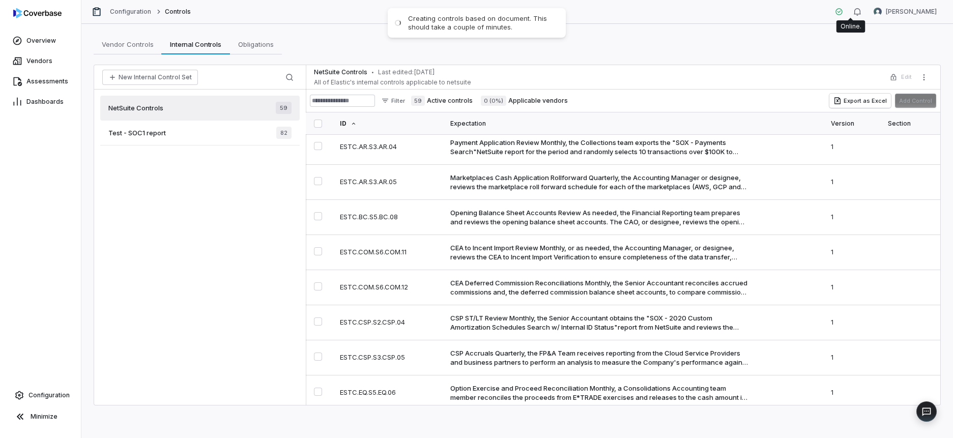
click at [844, 12] on icon at bounding box center [839, 12] width 8 height 8
click at [258, 45] on span "Obligations" at bounding box center [256, 44] width 44 height 13
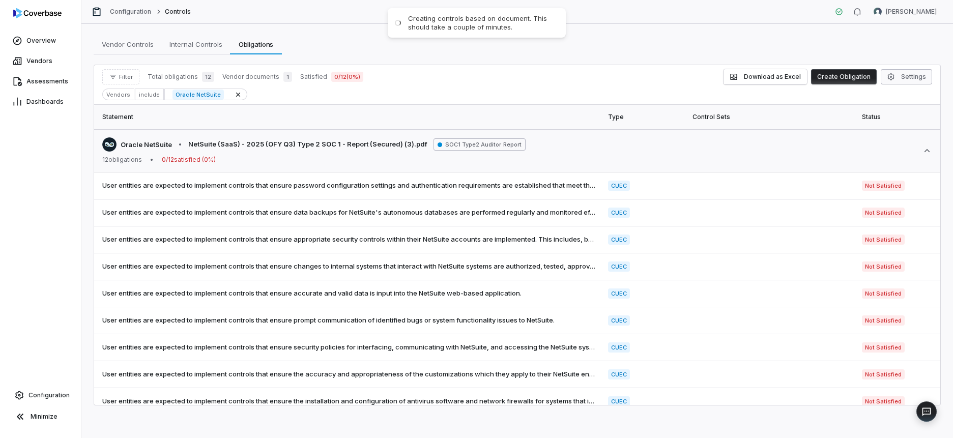
click at [885, 76] on button "Settings" at bounding box center [906, 76] width 51 height 15
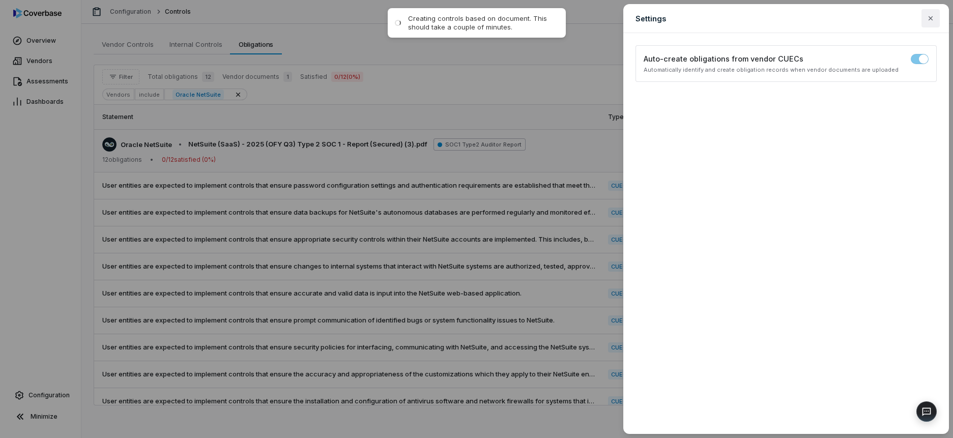
click at [927, 21] on icon "button" at bounding box center [931, 18] width 8 height 8
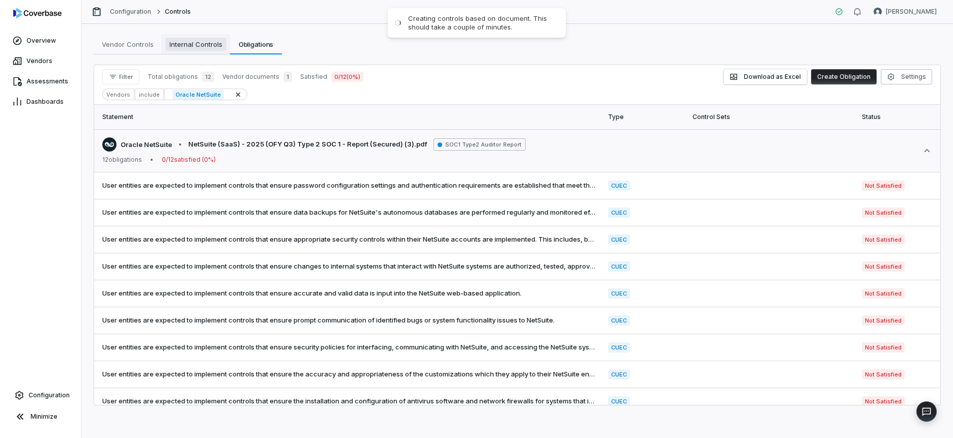
click at [195, 48] on span "Internal Controls" at bounding box center [195, 44] width 61 height 13
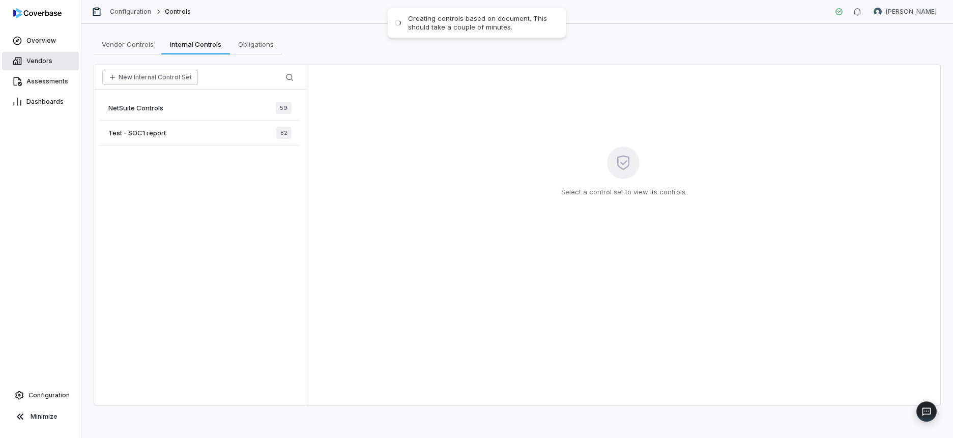
click at [50, 65] on span "Vendors" at bounding box center [39, 61] width 26 height 8
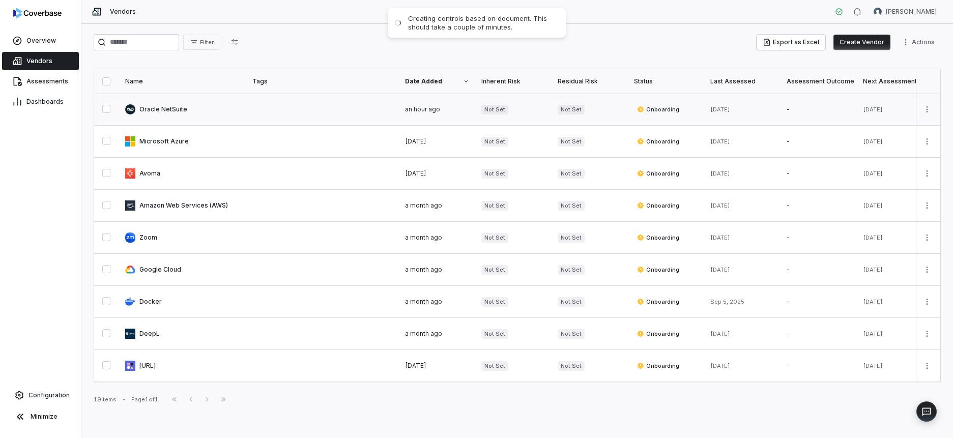
click at [184, 105] on link at bounding box center [182, 110] width 127 height 32
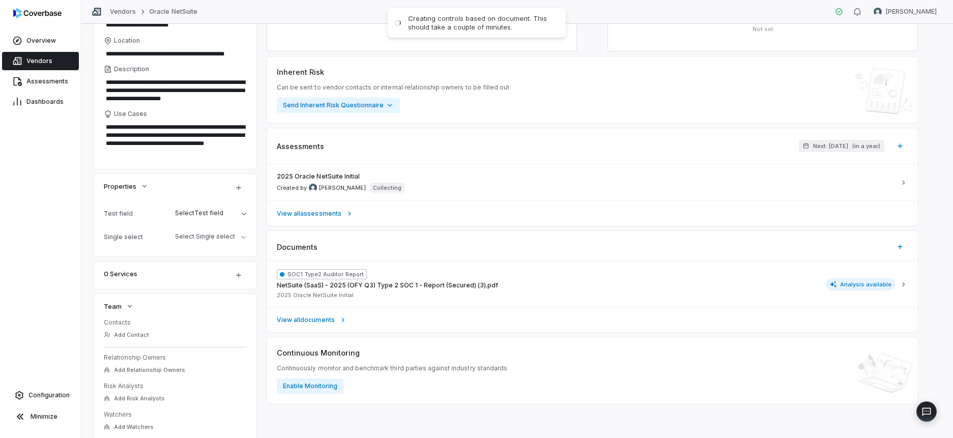
scroll to position [128, 0]
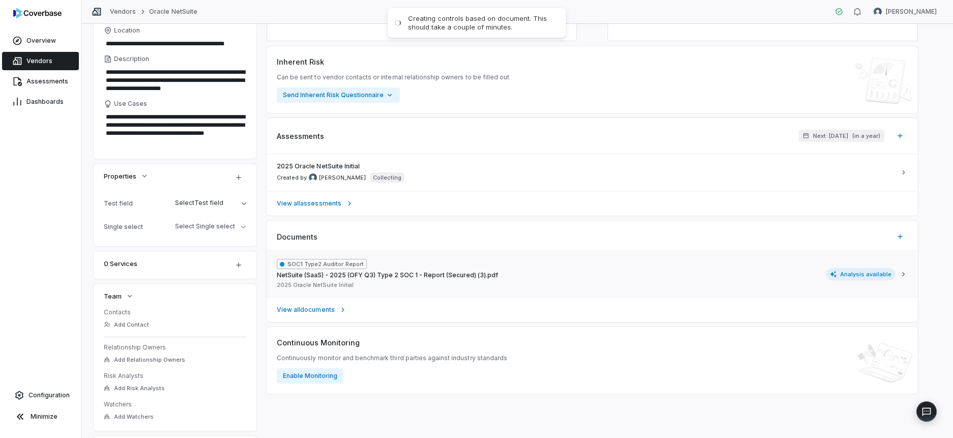
click at [859, 274] on span "Analysis available" at bounding box center [861, 274] width 70 height 12
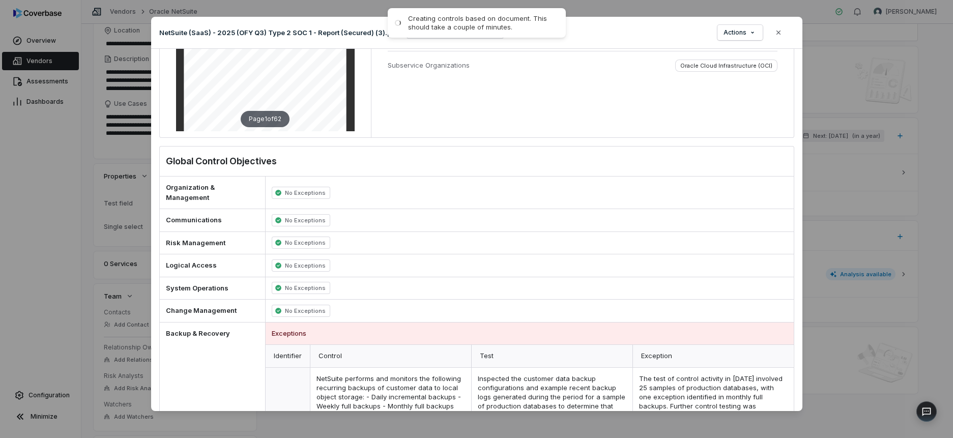
scroll to position [0, 0]
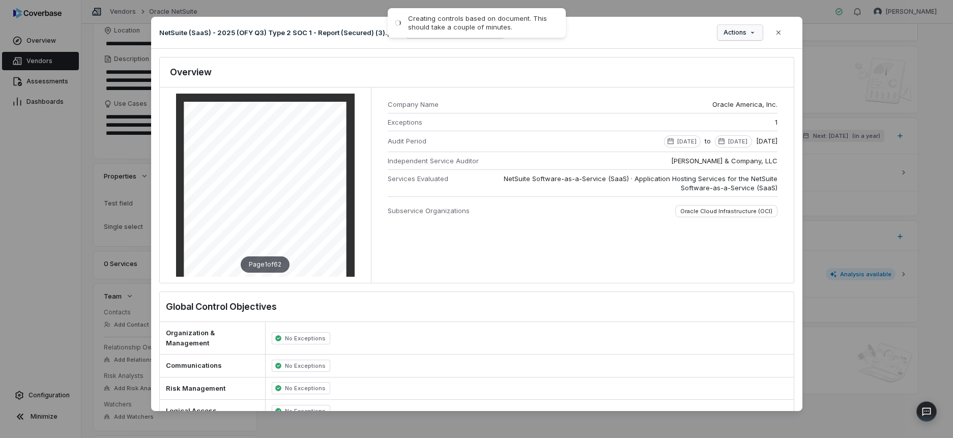
click at [741, 33] on div "Document Preview NetSuite (SaaS) - 2025 (OFY Q3) Type 2 SOC 1 - Report (Secured…" at bounding box center [476, 219] width 953 height 437
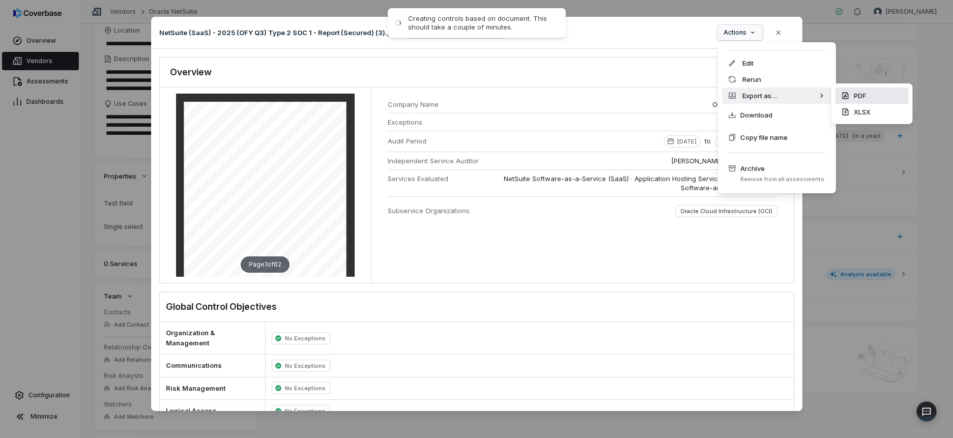
click at [859, 93] on div "PDF" at bounding box center [872, 96] width 73 height 16
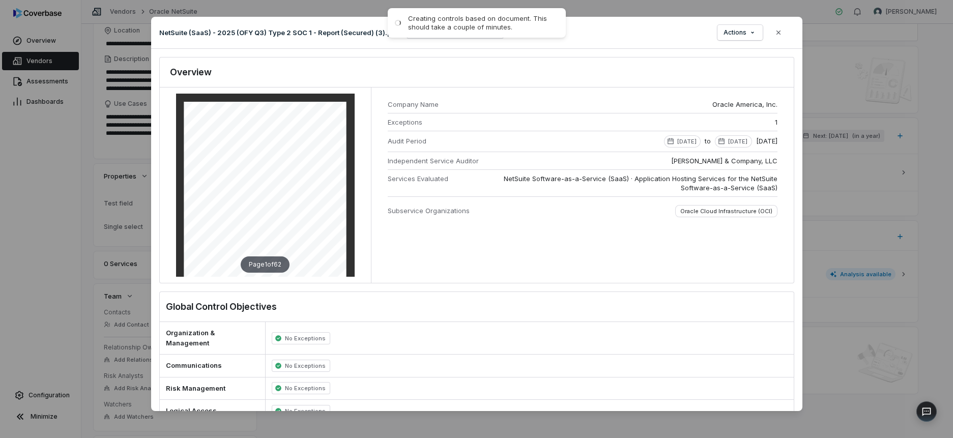
click at [739, 36] on span "Actions" at bounding box center [735, 33] width 23 height 8
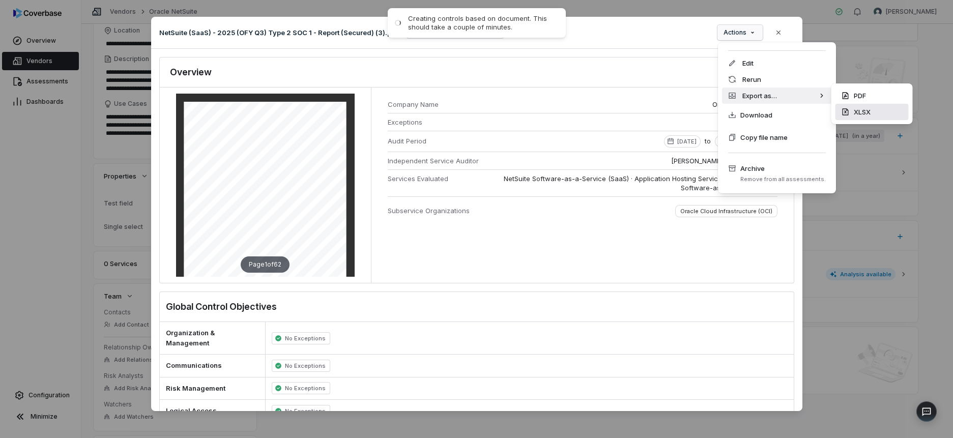
click at [852, 111] on div "XLSX" at bounding box center [872, 112] width 73 height 16
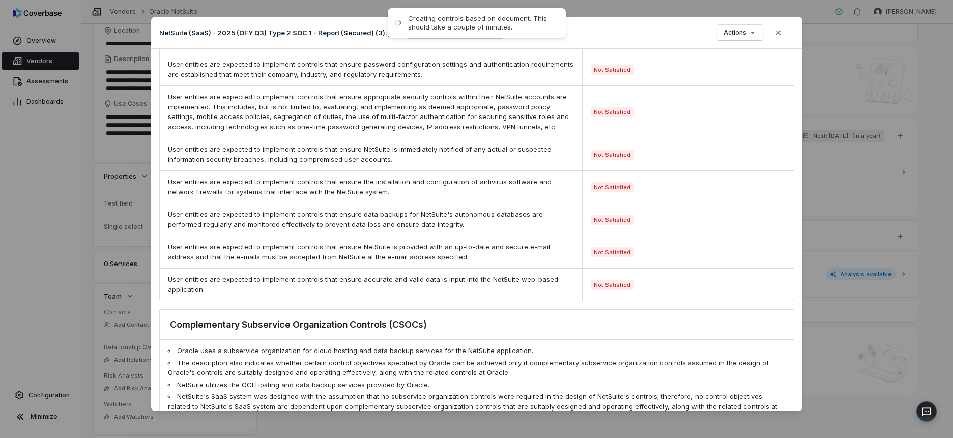
scroll to position [1019, 0]
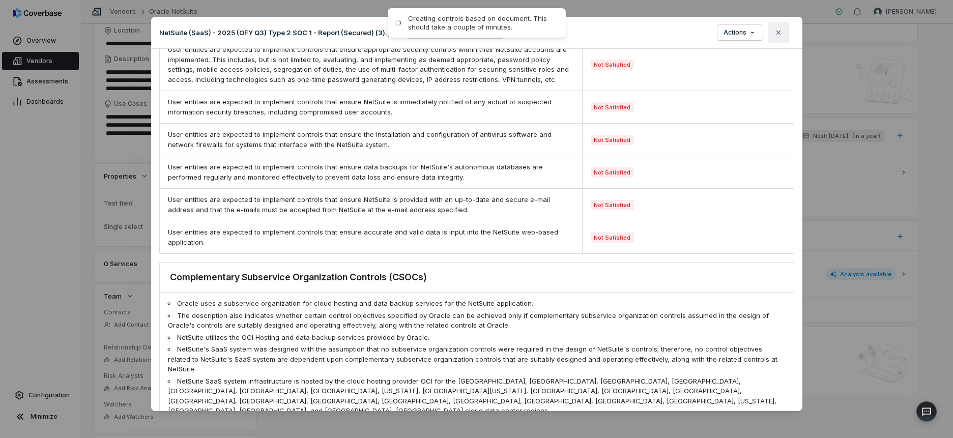
click at [776, 32] on icon "button" at bounding box center [779, 33] width 8 height 8
type textarea "*"
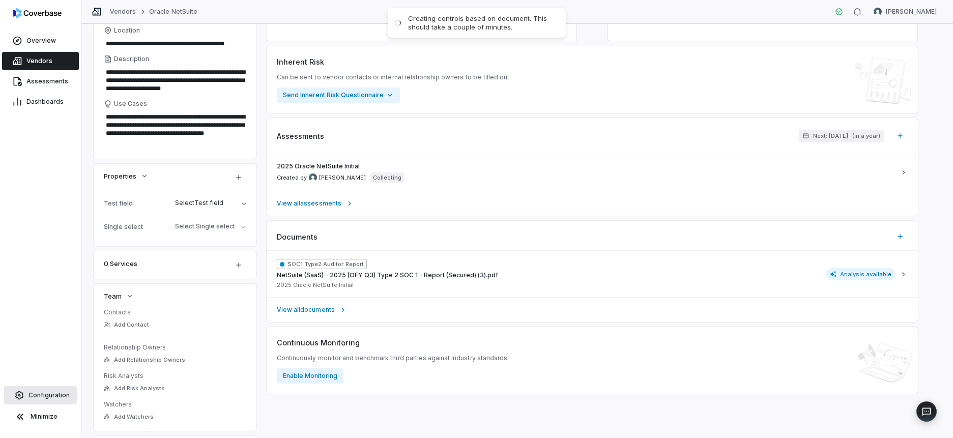
click at [32, 390] on link "Configuration" at bounding box center [40, 395] width 73 height 18
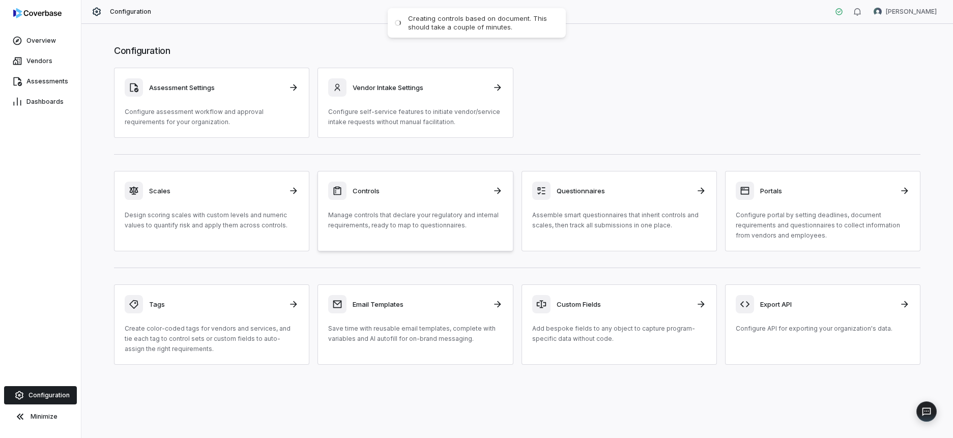
click at [401, 188] on h3 "Controls" at bounding box center [419, 190] width 133 height 9
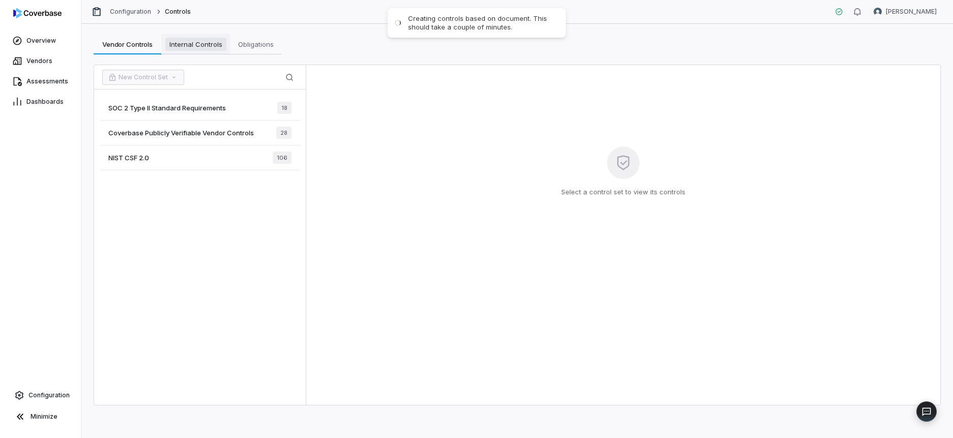
click at [173, 43] on span "Internal Controls" at bounding box center [195, 44] width 61 height 13
click at [176, 111] on div "NetSuite Controls 59" at bounding box center [200, 108] width 200 height 25
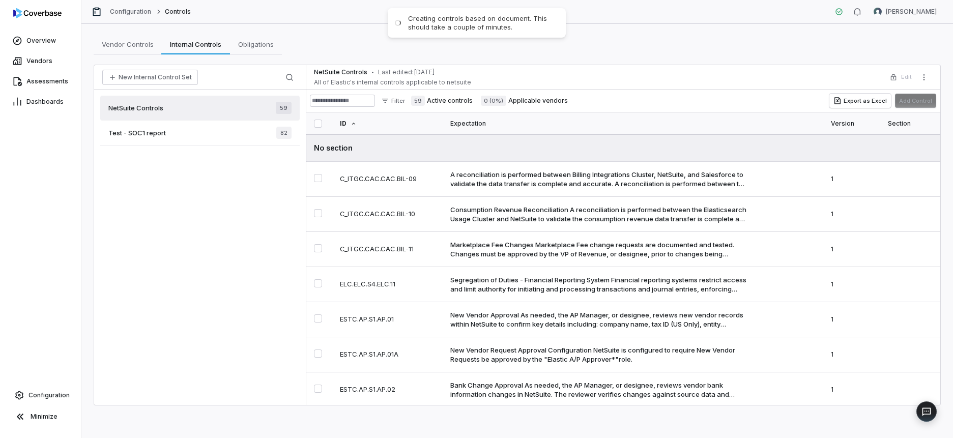
drag, startPoint x: 520, startPoint y: 102, endPoint x: 488, endPoint y: 99, distance: 31.7
click at [514, 101] on label "0 (0%) Applicable vendors" at bounding box center [524, 101] width 87 height 10
click at [493, 100] on span "0 (0%)" at bounding box center [493, 101] width 25 height 10
click at [452, 102] on label "59 Active controls" at bounding box center [442, 101] width 62 height 10
click at [259, 48] on span "Obligations" at bounding box center [256, 44] width 44 height 13
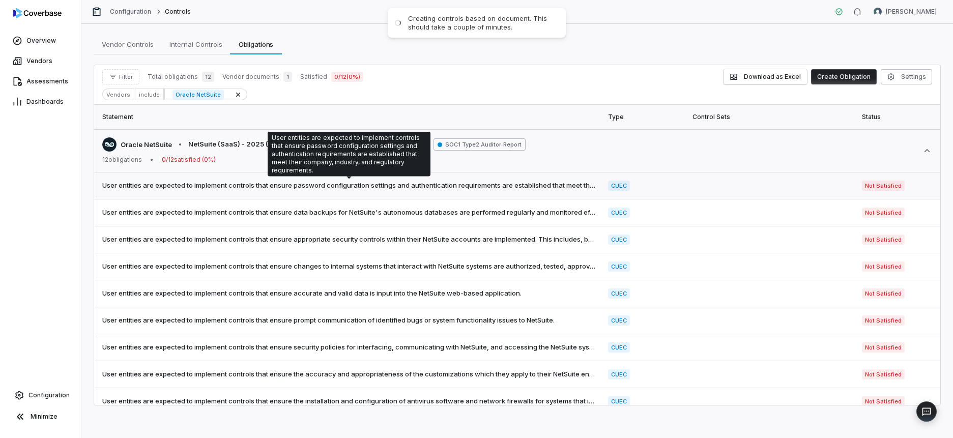
click at [358, 186] on span "User entities are expected to implement controls that ensure password configura…" at bounding box center [349, 186] width 494 height 10
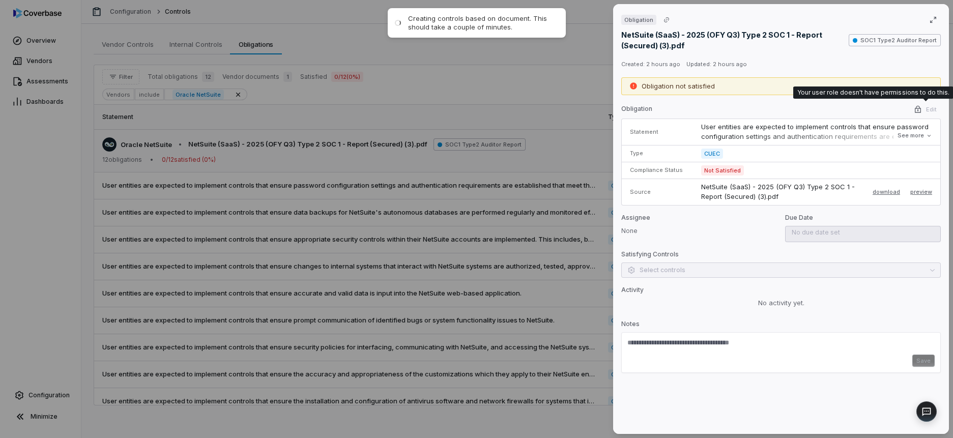
click at [934, 109] on span "Edit" at bounding box center [925, 109] width 31 height 13
click at [917, 107] on span "Edit" at bounding box center [925, 109] width 31 height 13
click at [925, 109] on span "Edit" at bounding box center [925, 109] width 31 height 13
click at [930, 110] on span "Edit" at bounding box center [925, 109] width 31 height 13
click at [913, 110] on span "Edit" at bounding box center [925, 109] width 31 height 13
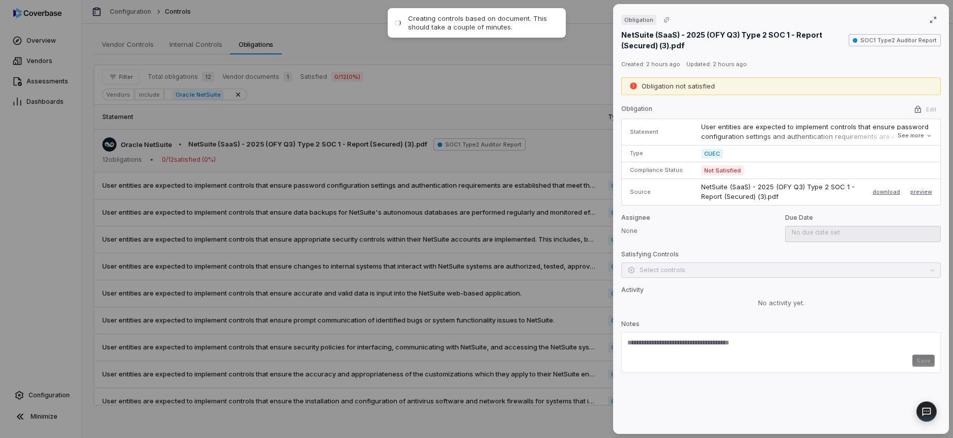
click at [920, 105] on span "Edit" at bounding box center [925, 109] width 31 height 13
click at [918, 105] on span "Edit" at bounding box center [925, 109] width 31 height 13
click at [558, 77] on div "Obligation NetSuite (SaaS) - 2025 (OFY Q3) Type 2 SOC 1 - Report (Secured) (3).…" at bounding box center [476, 219] width 953 height 438
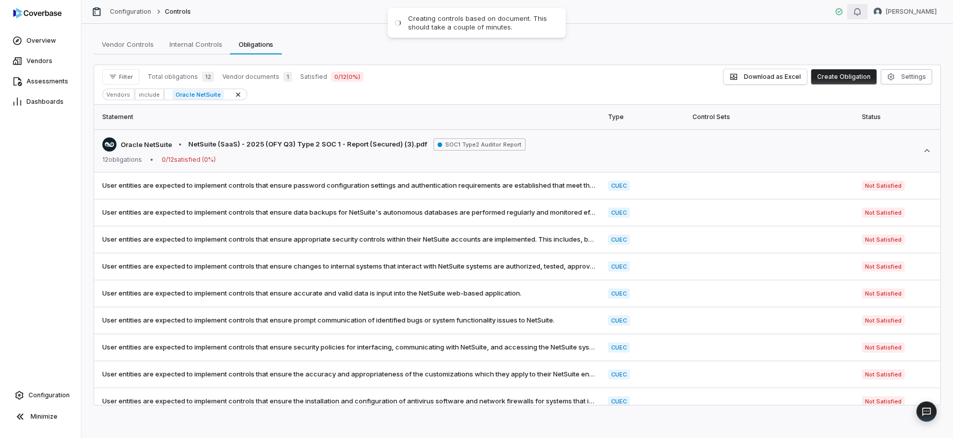
click at [862, 15] on icon "button" at bounding box center [858, 12] width 8 height 8
drag, startPoint x: 600, startPoint y: 64, endPoint x: 608, endPoint y: 66, distance: 8.9
click at [599, 64] on div "Vendor Controls Vendor Controls Internal Controls Internal Controls Obligations…" at bounding box center [517, 231] width 872 height 414
click at [901, 73] on button "Settings" at bounding box center [906, 76] width 51 height 15
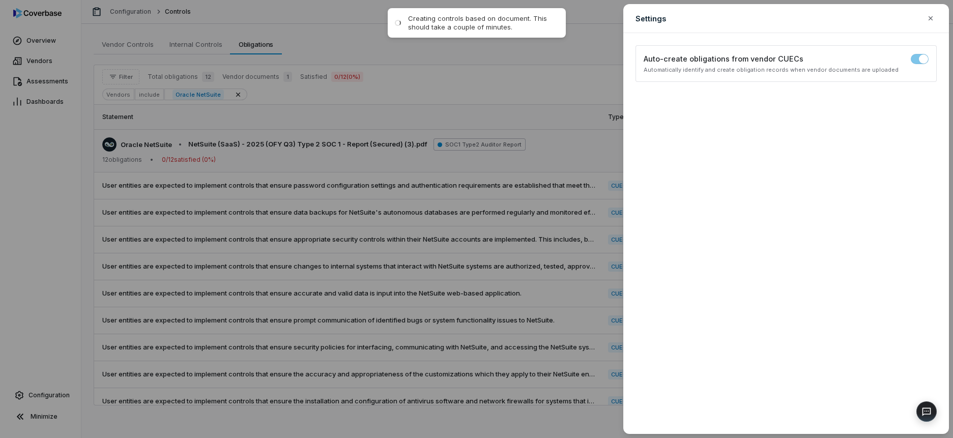
click at [477, 85] on div "Settings Configure obligations display and filtering options Auto-create obliga…" at bounding box center [476, 219] width 953 height 438
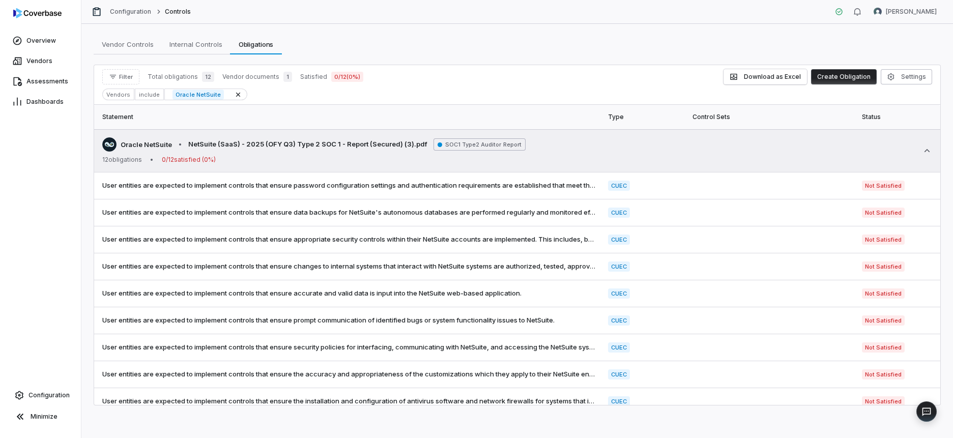
click at [215, 156] on span "0 / 12 satisfied ( 0 %)" at bounding box center [189, 160] width 54 height 8
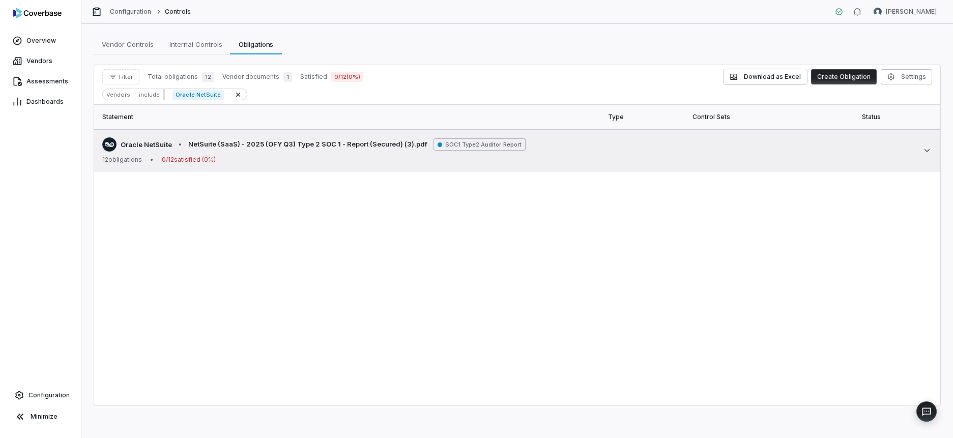
click at [215, 156] on span "0 / 12 satisfied ( 0 %)" at bounding box center [189, 160] width 54 height 8
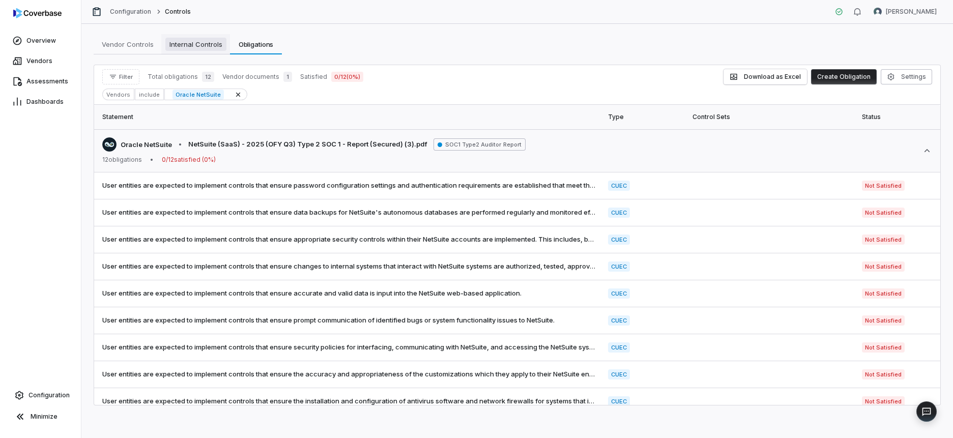
click at [180, 40] on span "Internal Controls" at bounding box center [195, 44] width 61 height 13
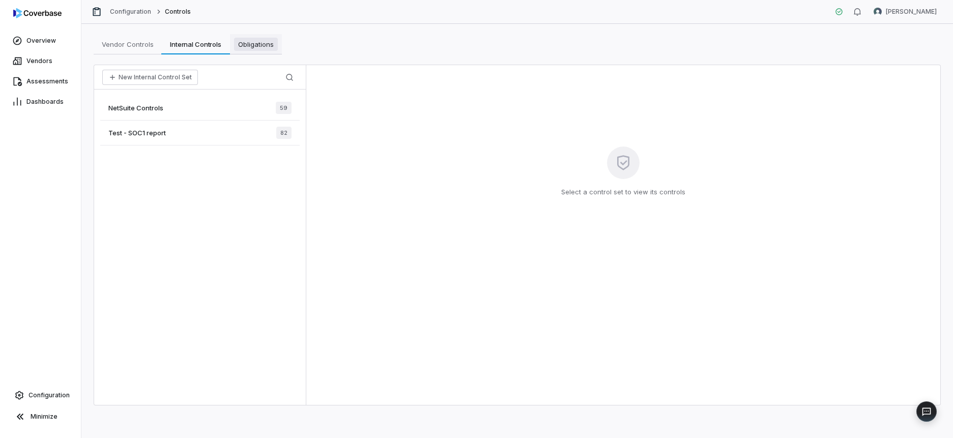
click at [247, 43] on span "Obligations" at bounding box center [256, 44] width 44 height 13
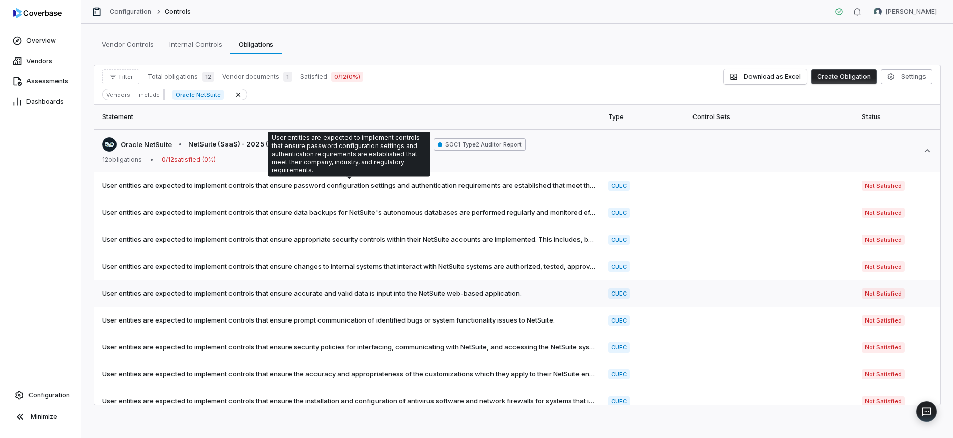
scroll to position [94, 0]
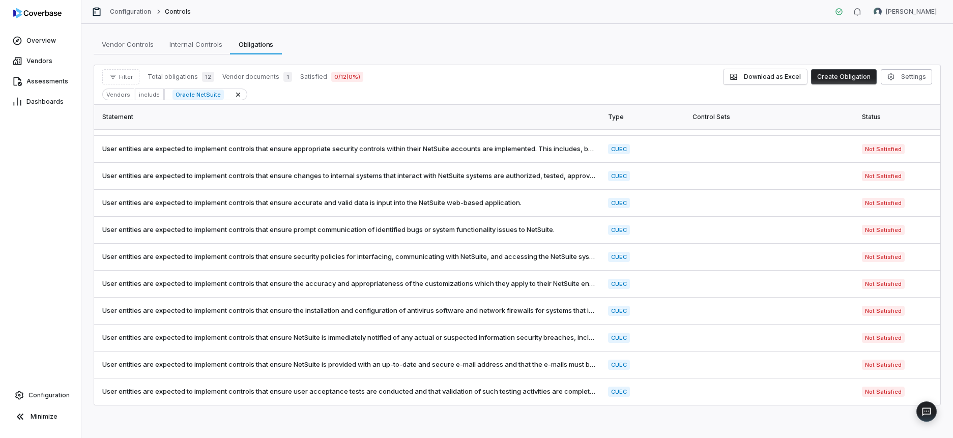
click at [707, 119] on th "Control Sets" at bounding box center [772, 117] width 170 height 24
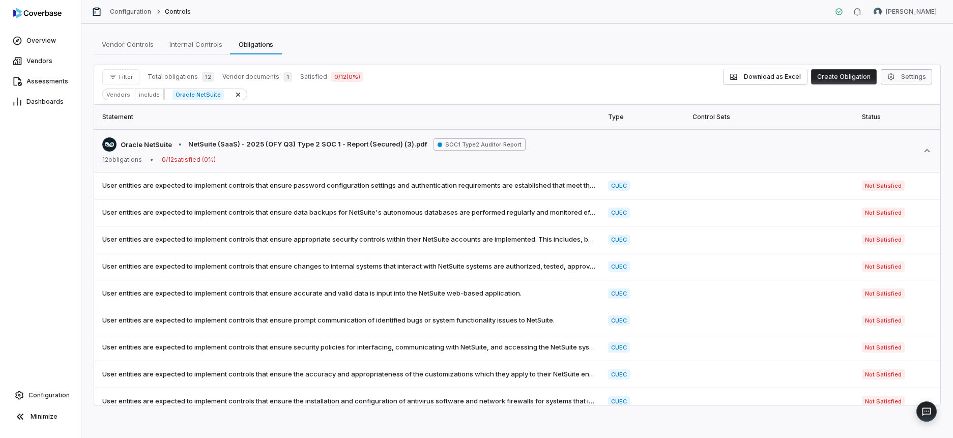
click at [890, 77] on icon "button" at bounding box center [891, 77] width 8 height 8
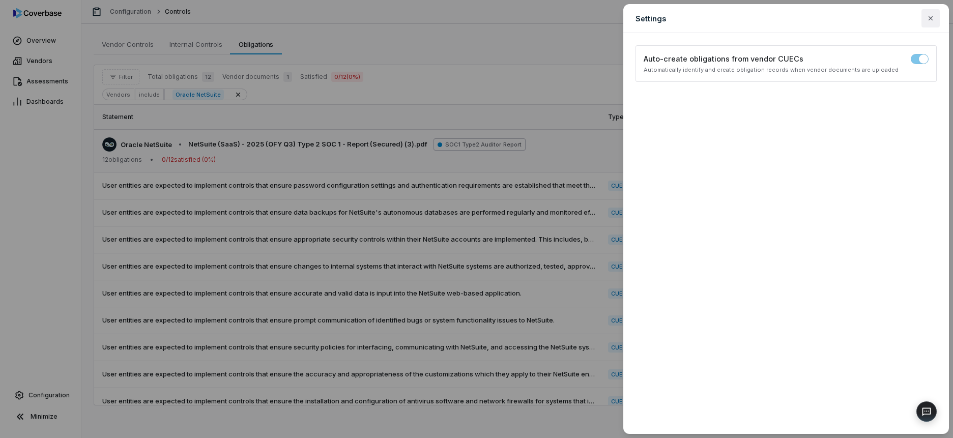
click at [930, 16] on icon "button" at bounding box center [931, 18] width 8 height 8
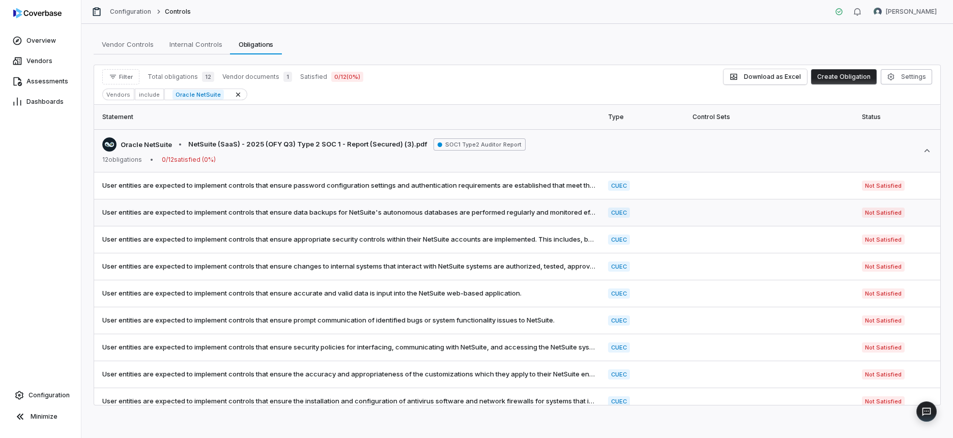
click at [704, 207] on td at bounding box center [772, 213] width 170 height 27
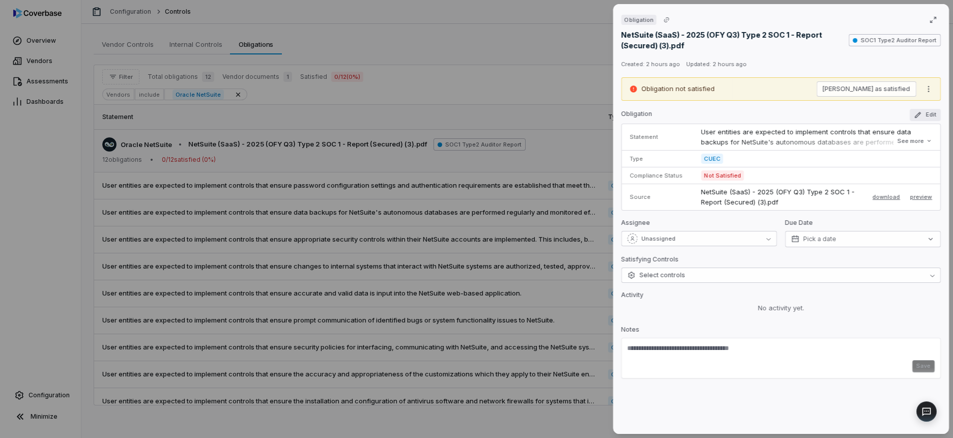
click at [922, 113] on icon "button" at bounding box center [918, 115] width 8 height 8
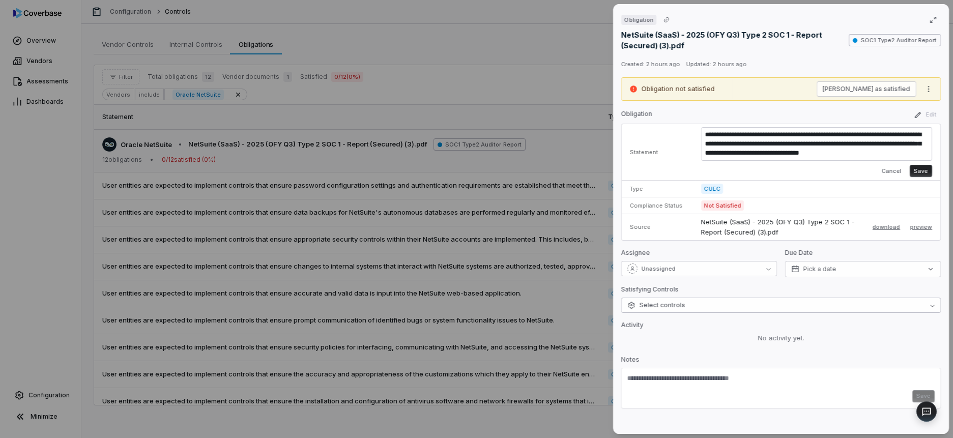
click at [690, 313] on button "Select controls" at bounding box center [782, 305] width 320 height 15
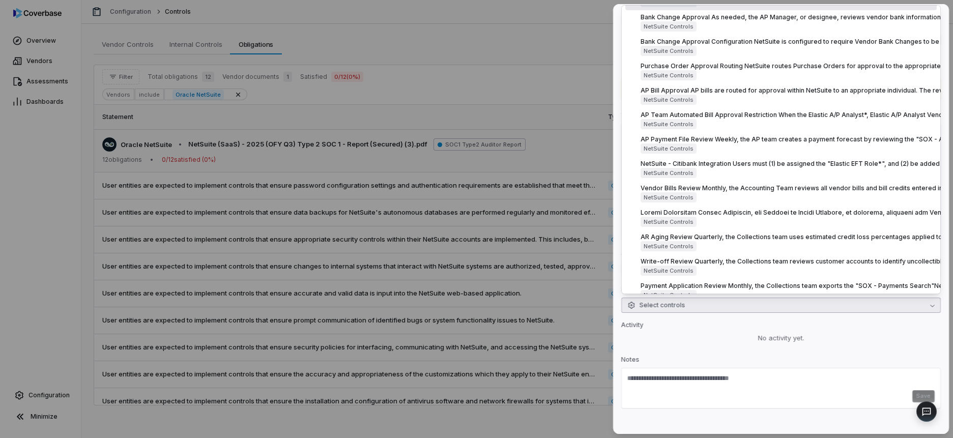
scroll to position [231, 0]
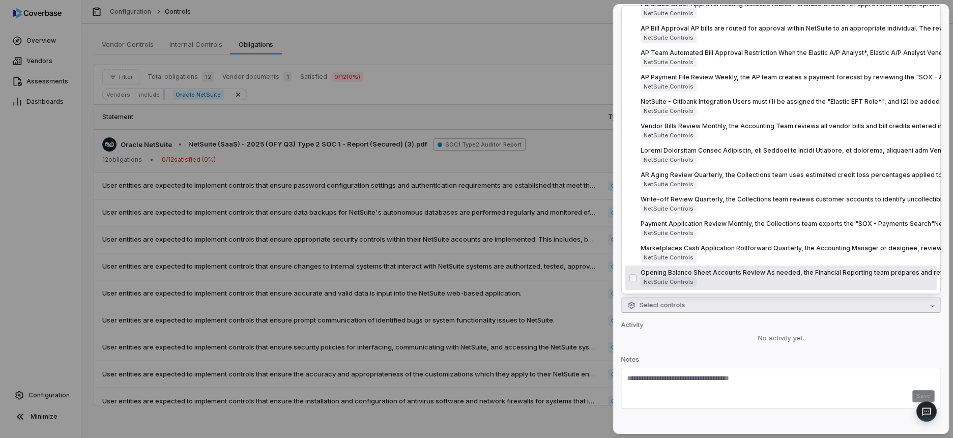
click at [691, 332] on p "Activity" at bounding box center [782, 327] width 320 height 12
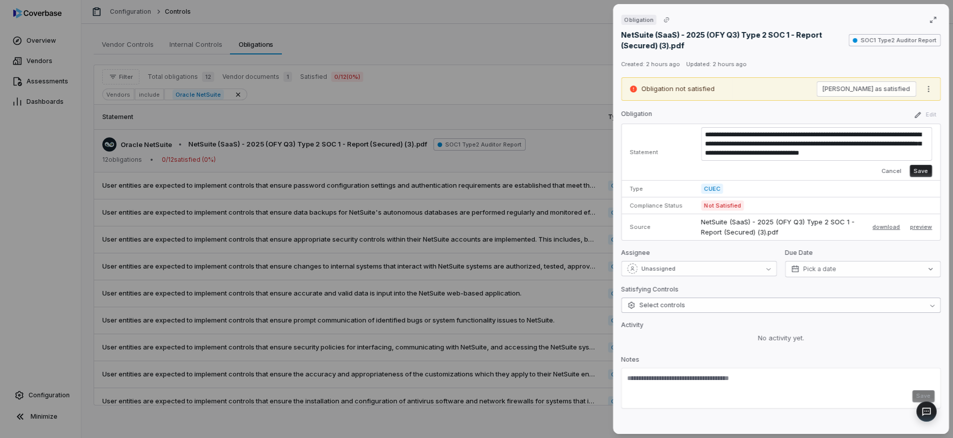
click at [676, 308] on span "Select controls" at bounding box center [657, 305] width 58 height 8
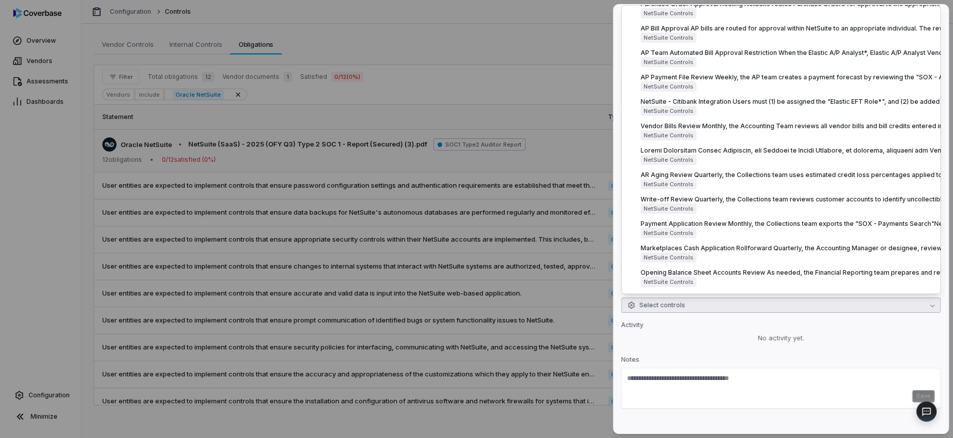
scroll to position [0, 0]
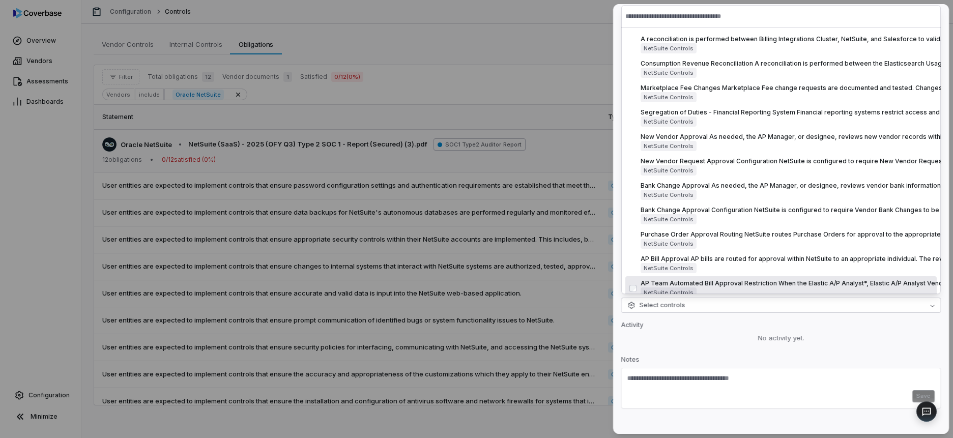
click at [722, 331] on p "Activity" at bounding box center [782, 327] width 320 height 12
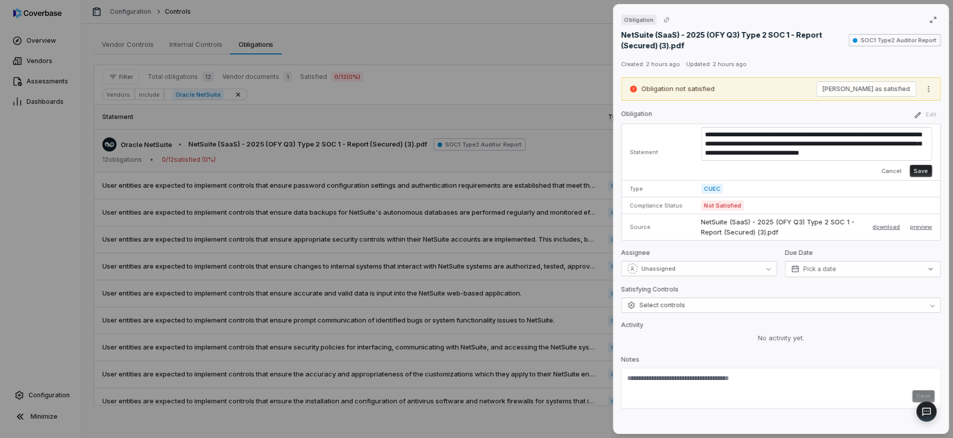
click at [415, 104] on div "**********" at bounding box center [476, 219] width 953 height 438
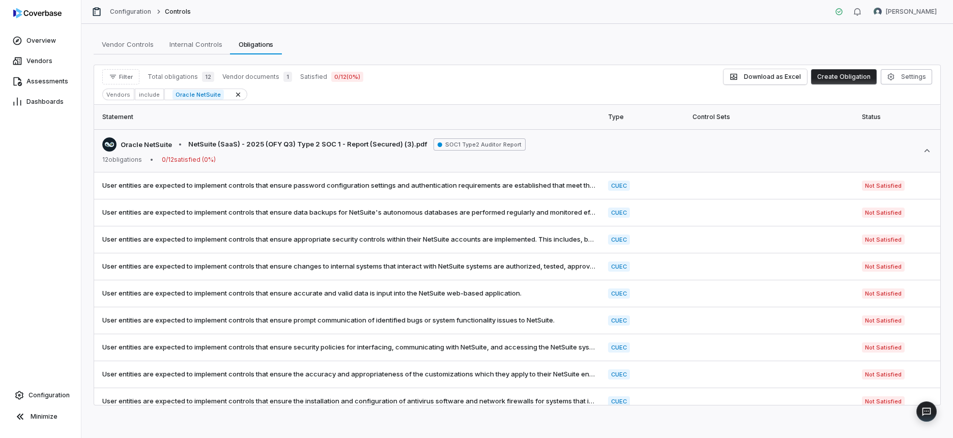
click at [208, 33] on div "Vendor Controls Vendor Controls Internal Controls Internal Controls Obligations…" at bounding box center [517, 231] width 872 height 414
click at [193, 44] on span "Internal Controls" at bounding box center [195, 44] width 61 height 13
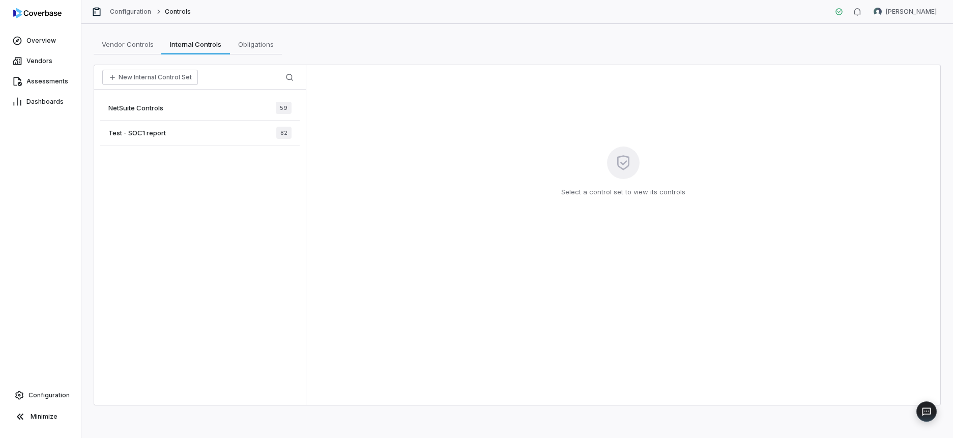
click at [159, 109] on span "NetSuite Controls" at bounding box center [135, 107] width 55 height 9
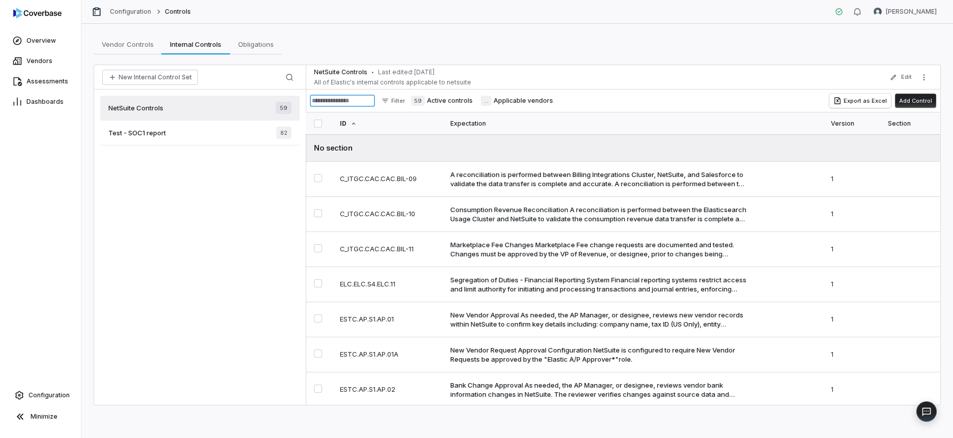
click at [356, 103] on input at bounding box center [342, 101] width 65 height 12
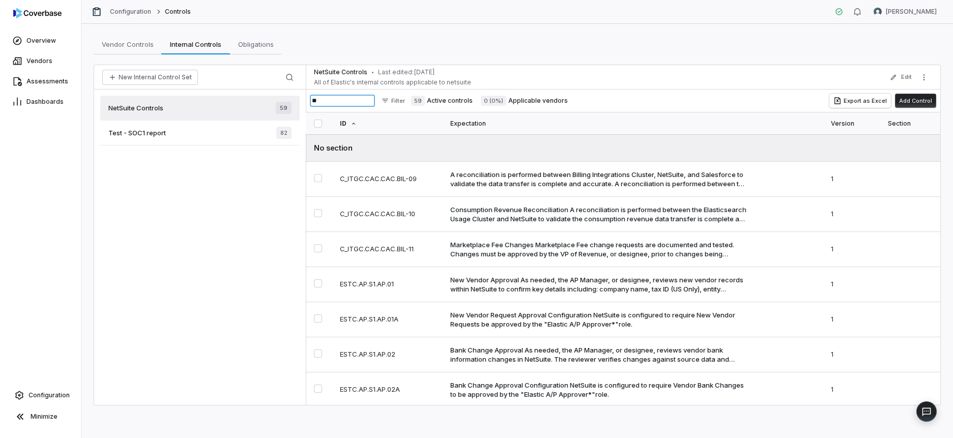
type input "*"
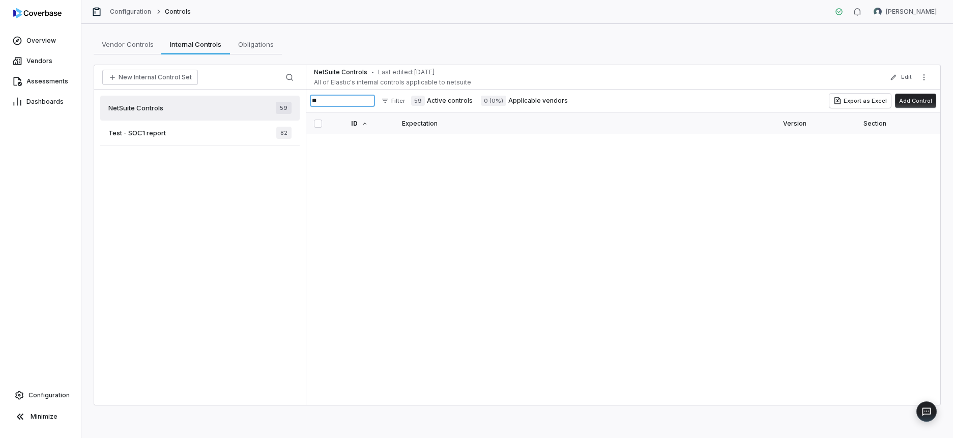
type input "*"
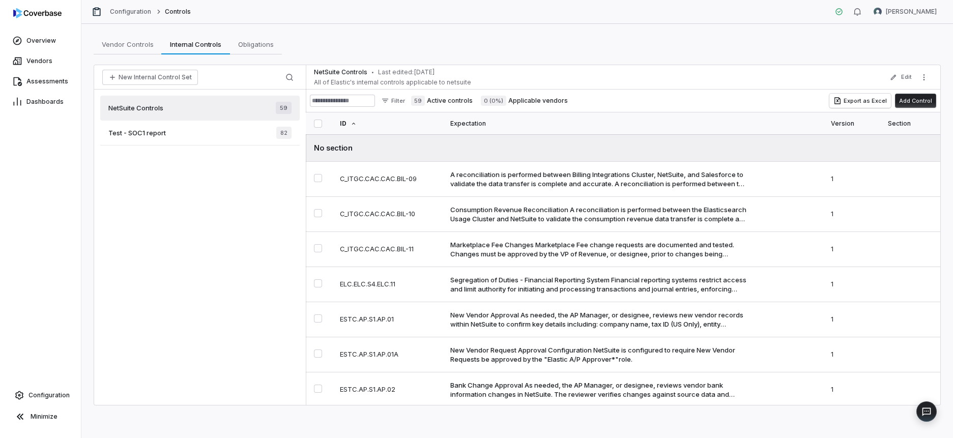
click at [451, 97] on label "59 Active controls" at bounding box center [442, 101] width 62 height 10
click at [353, 96] on input at bounding box center [342, 101] width 65 height 12
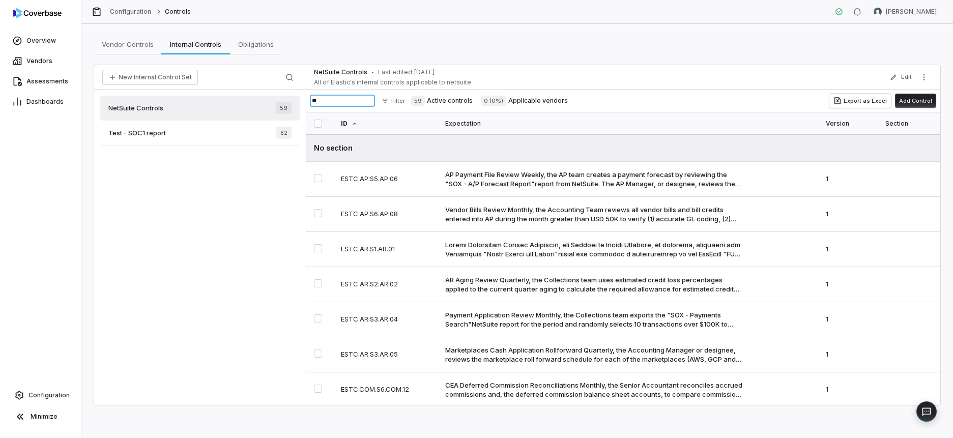
type input "*"
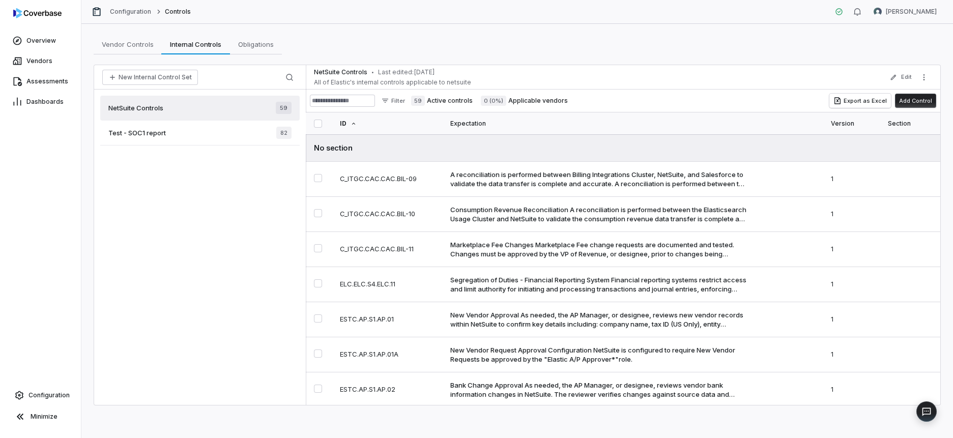
click at [587, 59] on div "Vendor Controls Vendor Controls Internal Controls Internal Controls Obligations…" at bounding box center [517, 231] width 872 height 414
click at [141, 101] on div "NetSuite Controls 59" at bounding box center [200, 108] width 200 height 25
click at [188, 107] on div "NetSuite Controls 59" at bounding box center [200, 108] width 200 height 25
click at [917, 79] on button "More actions" at bounding box center [924, 77] width 16 height 15
click at [904, 79] on button "Edit" at bounding box center [901, 77] width 28 height 18
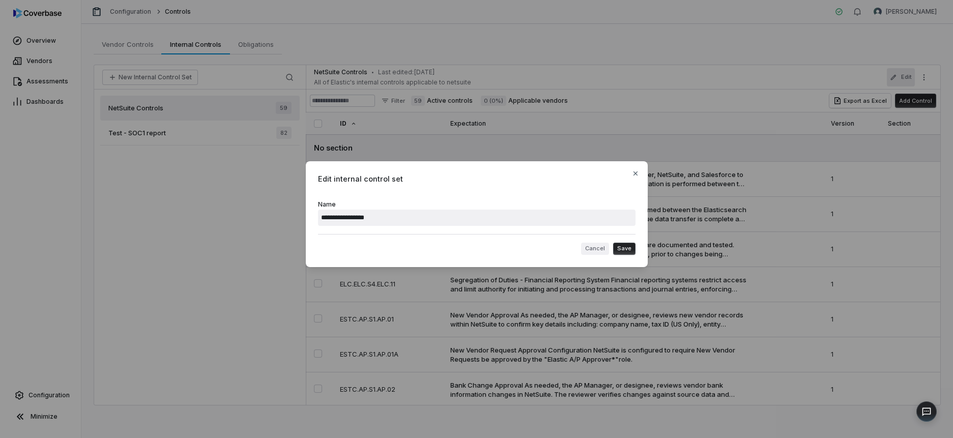
click at [597, 245] on button "Cancel" at bounding box center [595, 249] width 28 height 12
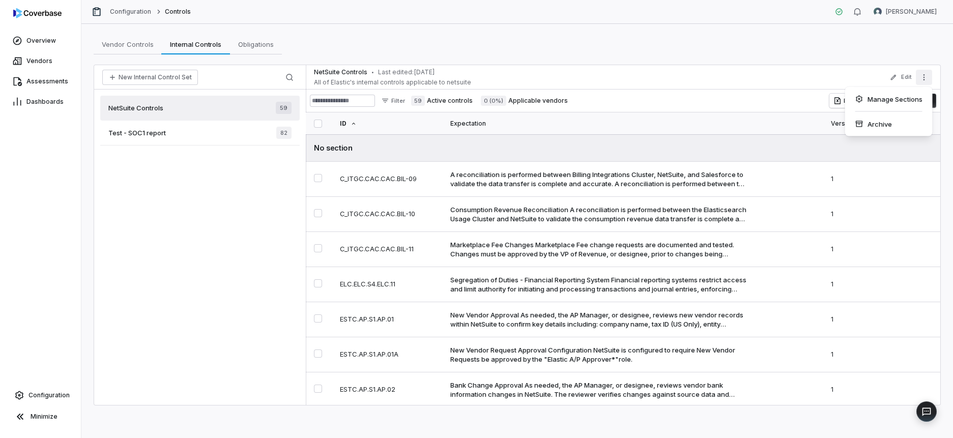
click at [926, 78] on icon "More actions" at bounding box center [924, 77] width 8 height 8
click at [885, 124] on div "Archive" at bounding box center [889, 124] width 79 height 16
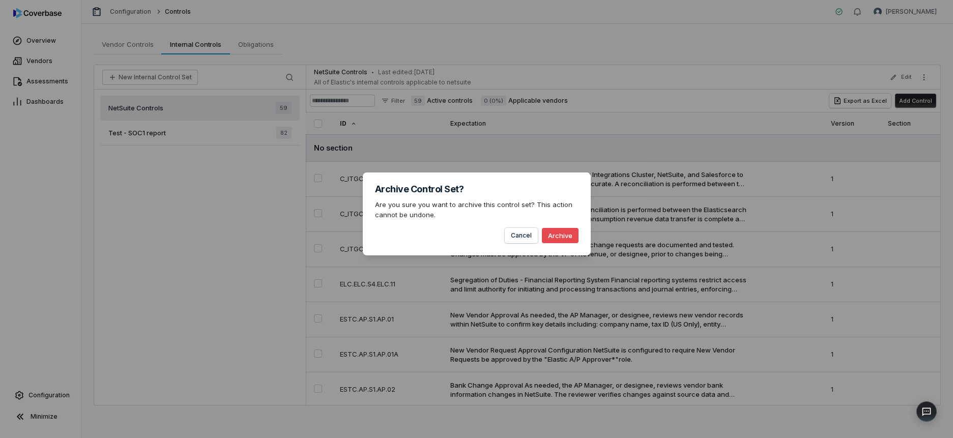
click at [553, 232] on button "Archive" at bounding box center [560, 235] width 37 height 15
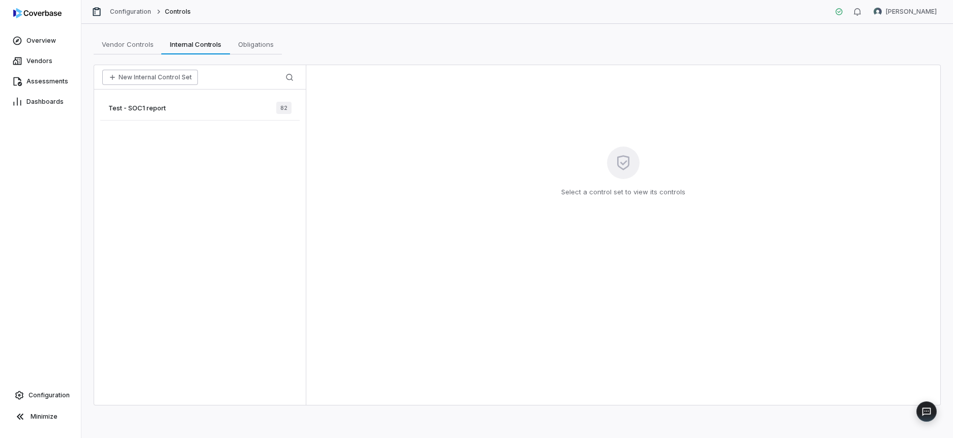
click at [140, 77] on button "New Internal Control Set" at bounding box center [150, 77] width 96 height 15
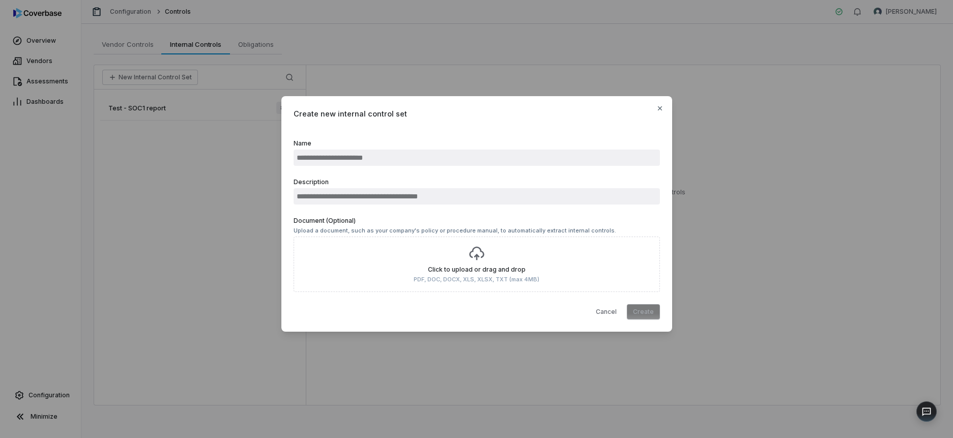
click at [354, 159] on input "Name" at bounding box center [477, 158] width 367 height 16
type input "**********"
click at [371, 198] on input "Description" at bounding box center [477, 196] width 367 height 16
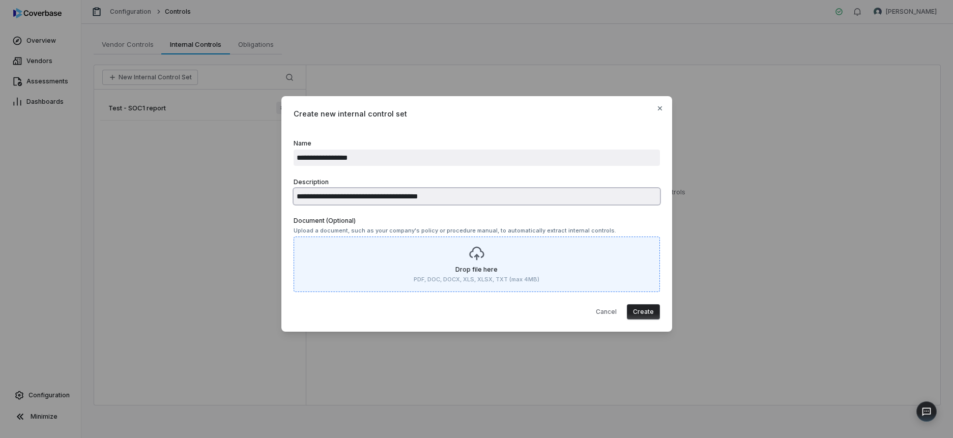
click at [447, 191] on input "**********" at bounding box center [477, 196] width 367 height 16
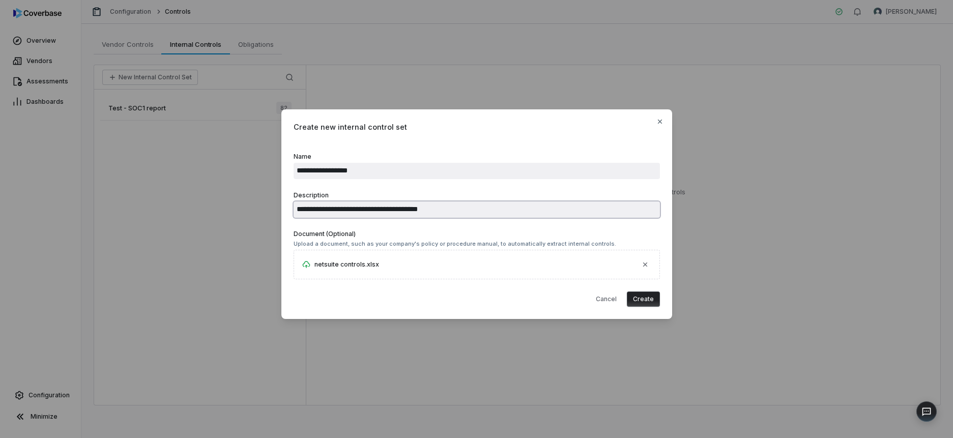
click at [447, 209] on input "**********" at bounding box center [477, 210] width 367 height 16
type input "**********"
click at [643, 295] on button "Create" at bounding box center [643, 299] width 33 height 15
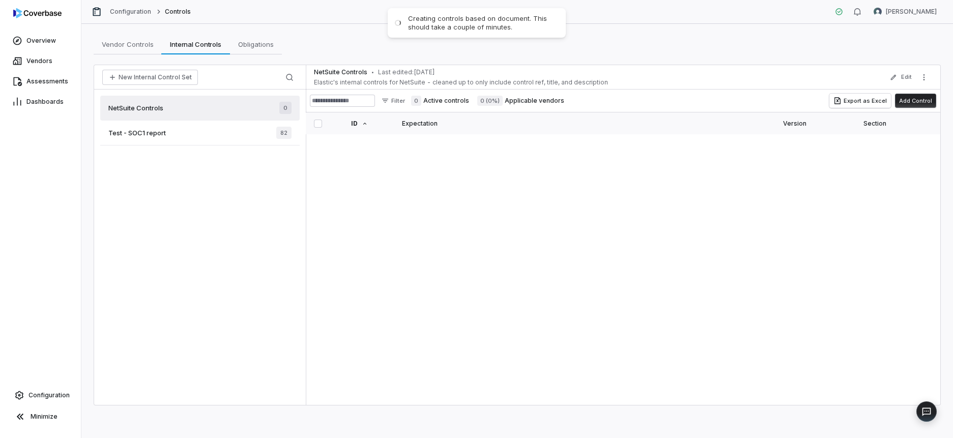
click at [407, 186] on div "NetSuite Controls • Last edited: Oct 9, 2025 Elastic's internal controls for Ne…" at bounding box center [623, 235] width 635 height 340
click at [196, 134] on div "Test - SOC1 report 82" at bounding box center [200, 133] width 200 height 25
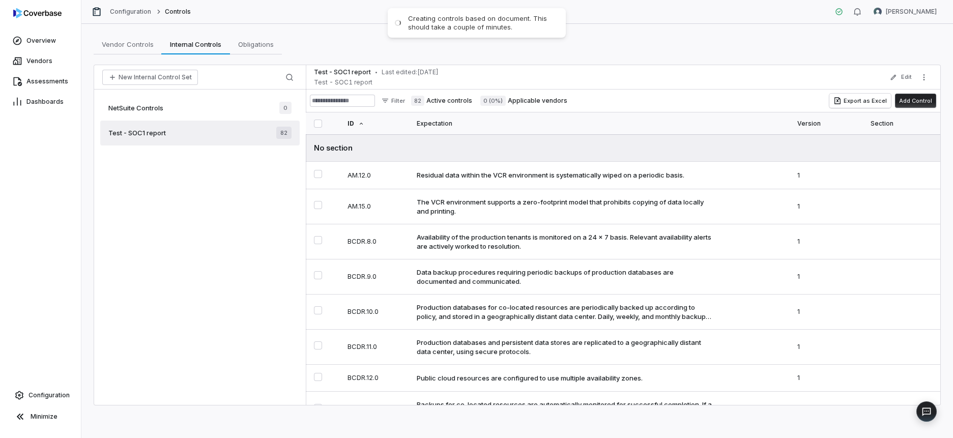
click at [226, 105] on div "NetSuite Controls 0" at bounding box center [200, 108] width 200 height 25
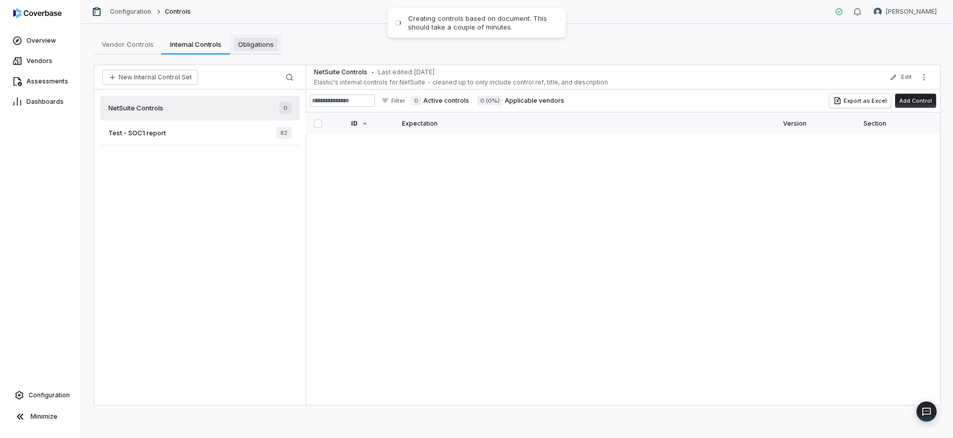
click at [262, 46] on span "Obligations" at bounding box center [256, 44] width 44 height 13
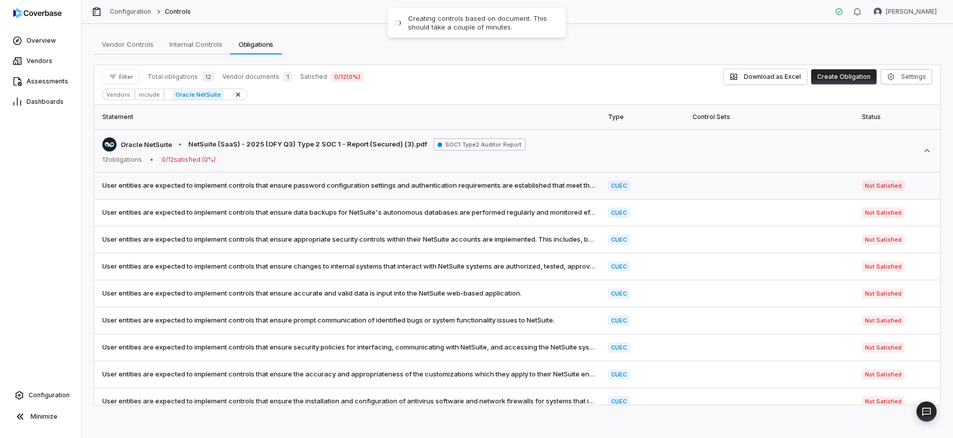
click at [167, 183] on span "User entities are expected to implement controls that ensure password configura…" at bounding box center [349, 186] width 494 height 10
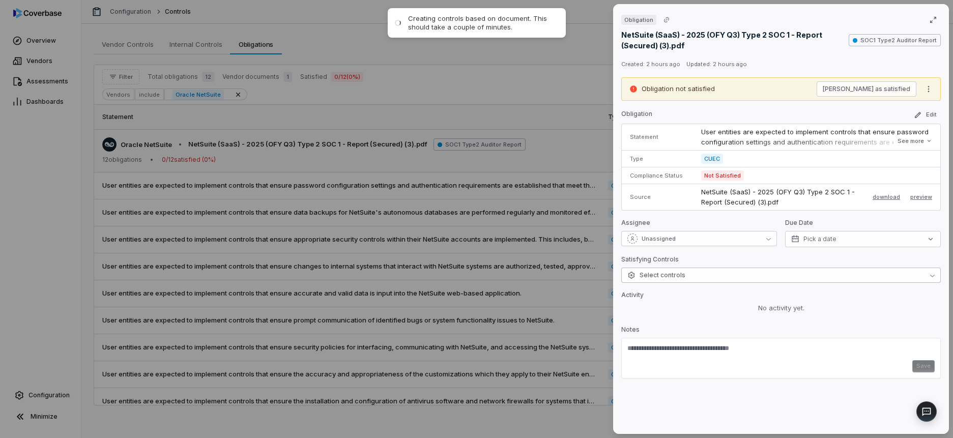
click at [728, 279] on button "Select controls" at bounding box center [782, 275] width 320 height 15
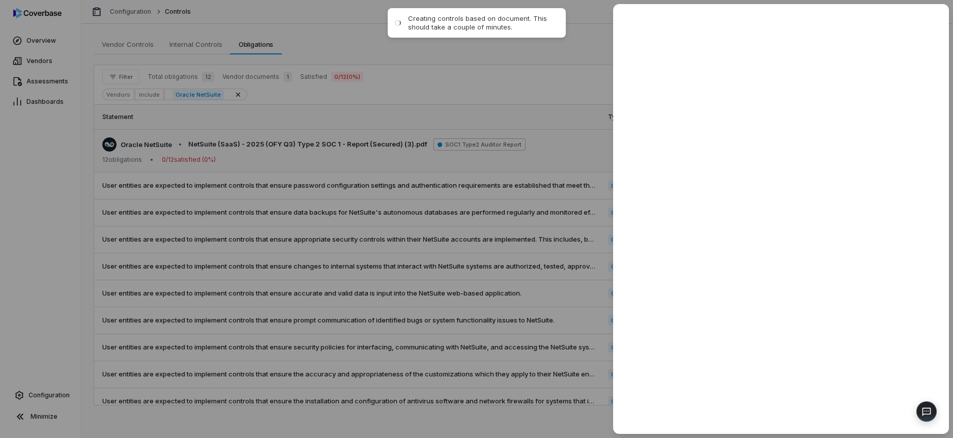
click at [539, 344] on div at bounding box center [476, 219] width 953 height 438
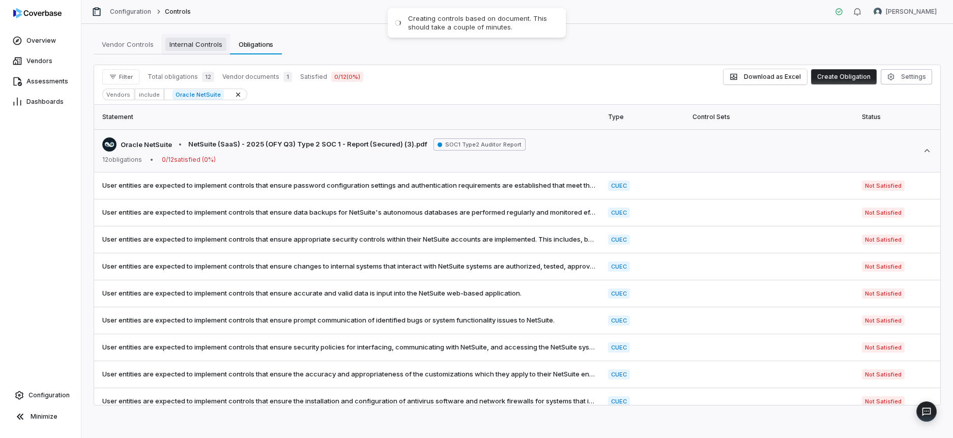
click at [193, 50] on span "Internal Controls" at bounding box center [195, 44] width 61 height 13
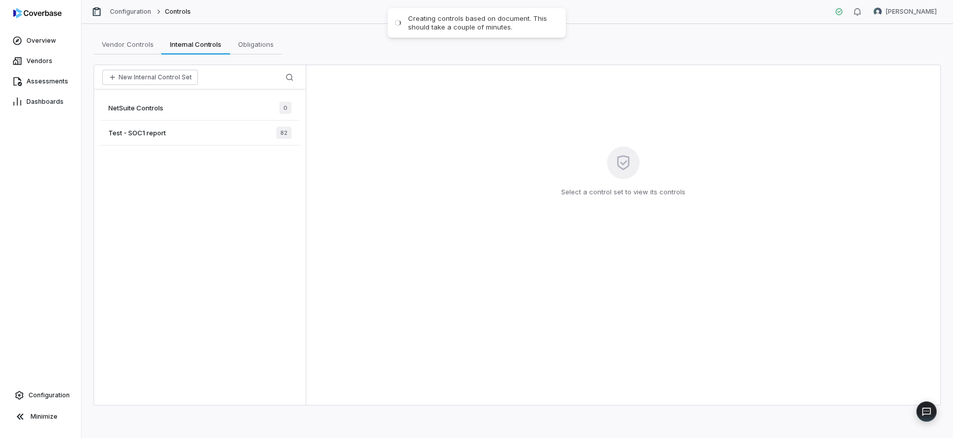
click at [182, 101] on div "NetSuite Controls 0" at bounding box center [200, 108] width 200 height 25
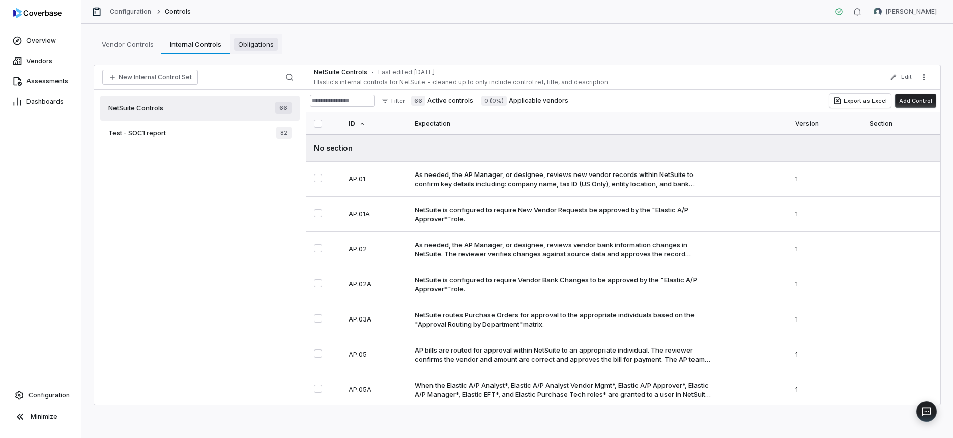
click at [249, 45] on span "Obligations" at bounding box center [256, 44] width 44 height 13
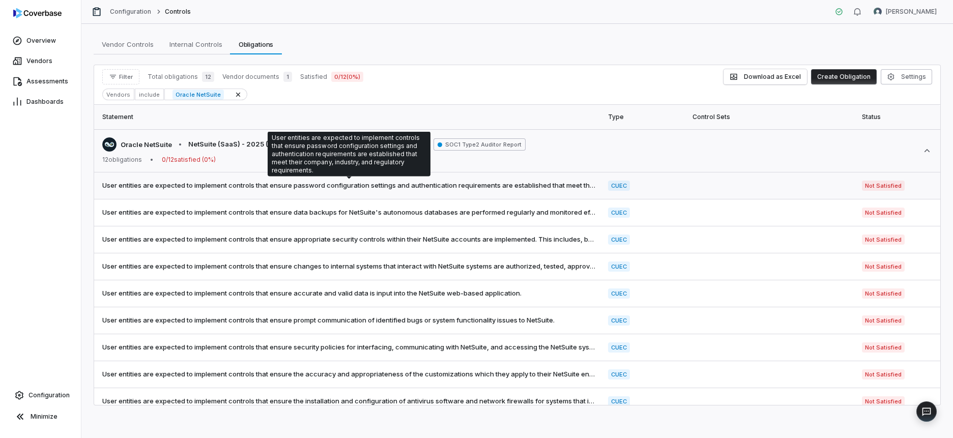
click at [360, 188] on span "User entities are expected to implement controls that ensure password configura…" at bounding box center [349, 186] width 494 height 10
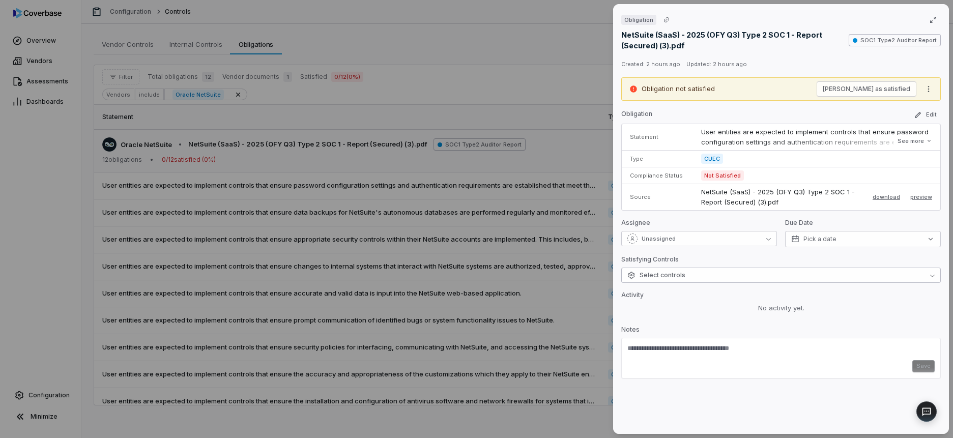
click at [683, 278] on span "Select controls" at bounding box center [657, 275] width 58 height 8
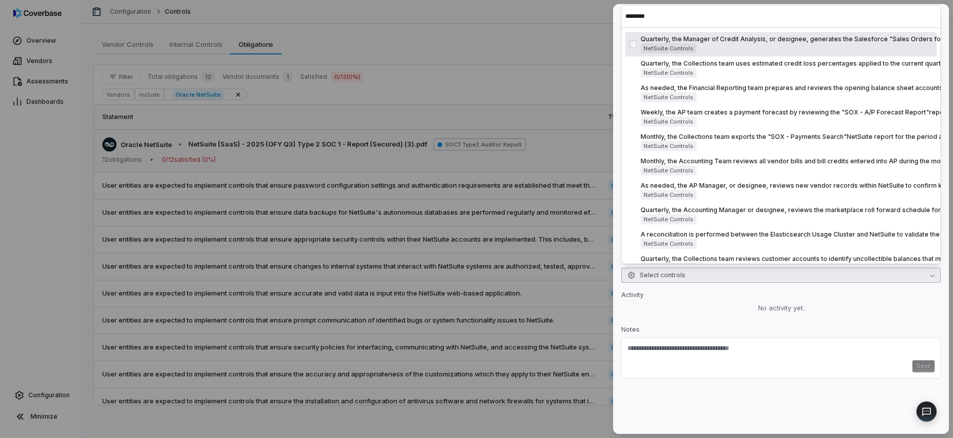
drag, startPoint x: 653, startPoint y: 18, endPoint x: 621, endPoint y: 19, distance: 31.6
click at [622, 19] on div "********" at bounding box center [782, 16] width 320 height 23
type input "******"
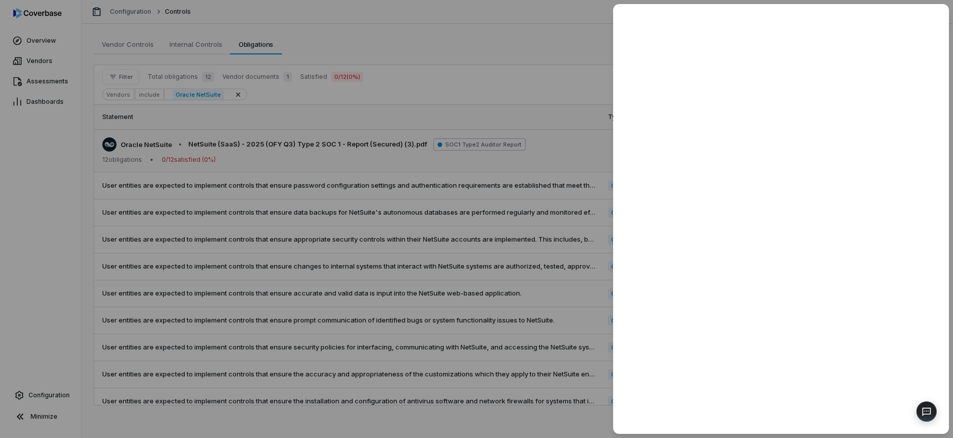
click at [531, 117] on div at bounding box center [476, 219] width 953 height 438
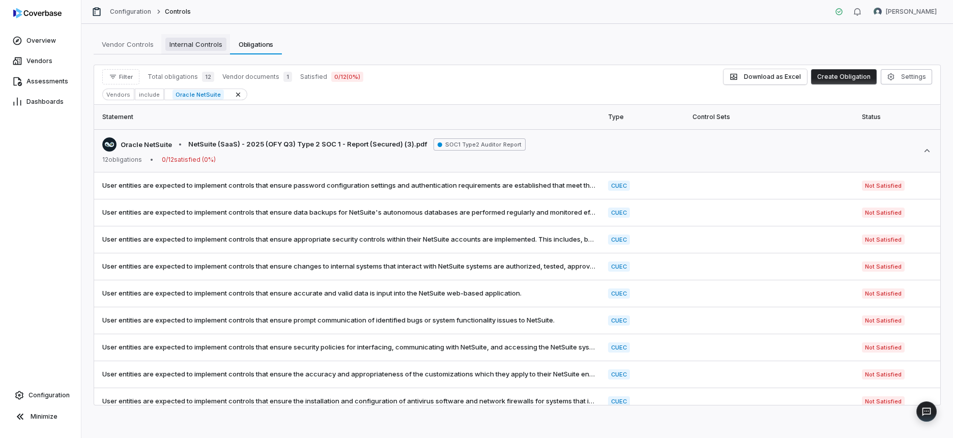
click at [193, 48] on span "Internal Controls" at bounding box center [195, 44] width 61 height 13
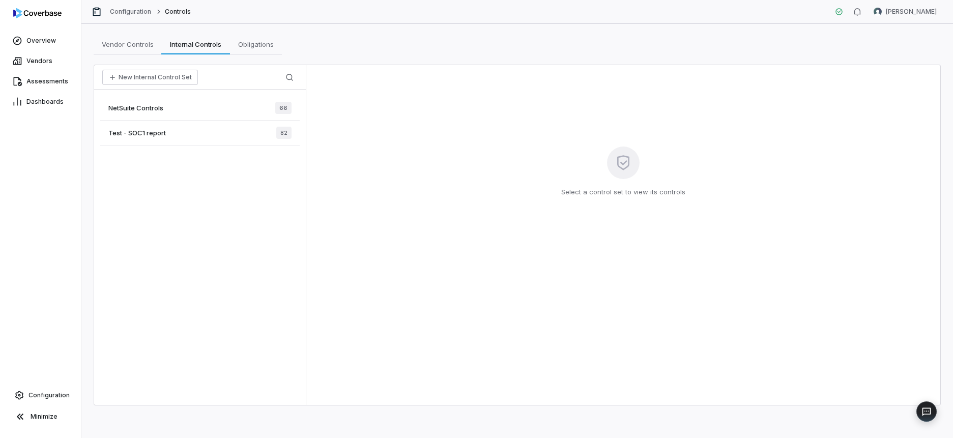
click at [172, 105] on div "NetSuite Controls 66" at bounding box center [200, 108] width 200 height 25
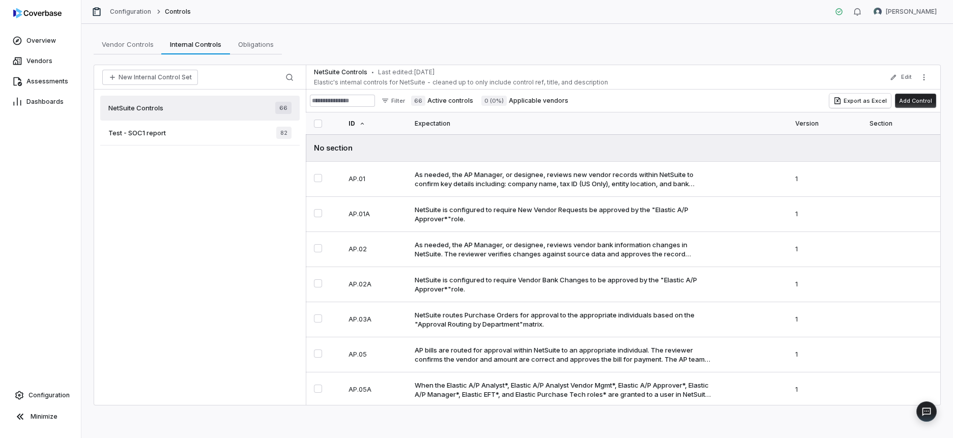
click at [438, 99] on label "66 Active controls" at bounding box center [442, 101] width 62 height 10
click at [515, 99] on label "0 (0%) Applicable vendors" at bounding box center [525, 101] width 87 height 10
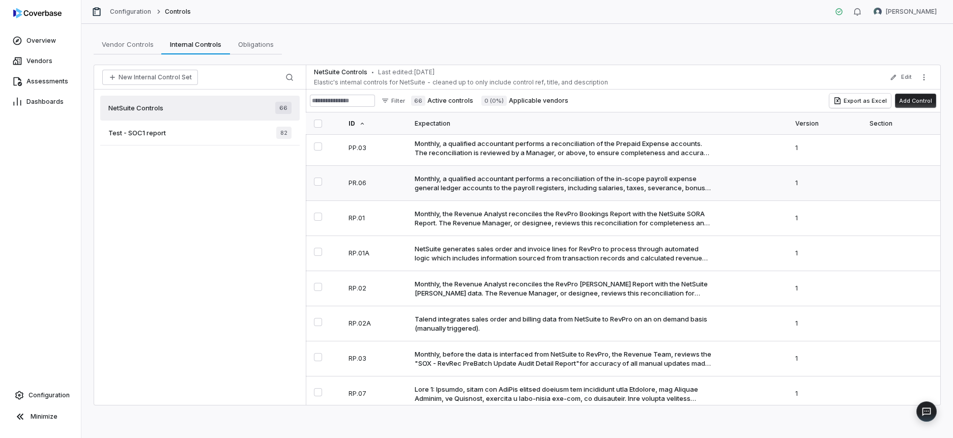
scroll to position [2066, 0]
